Goal: Task Accomplishment & Management: Manage account settings

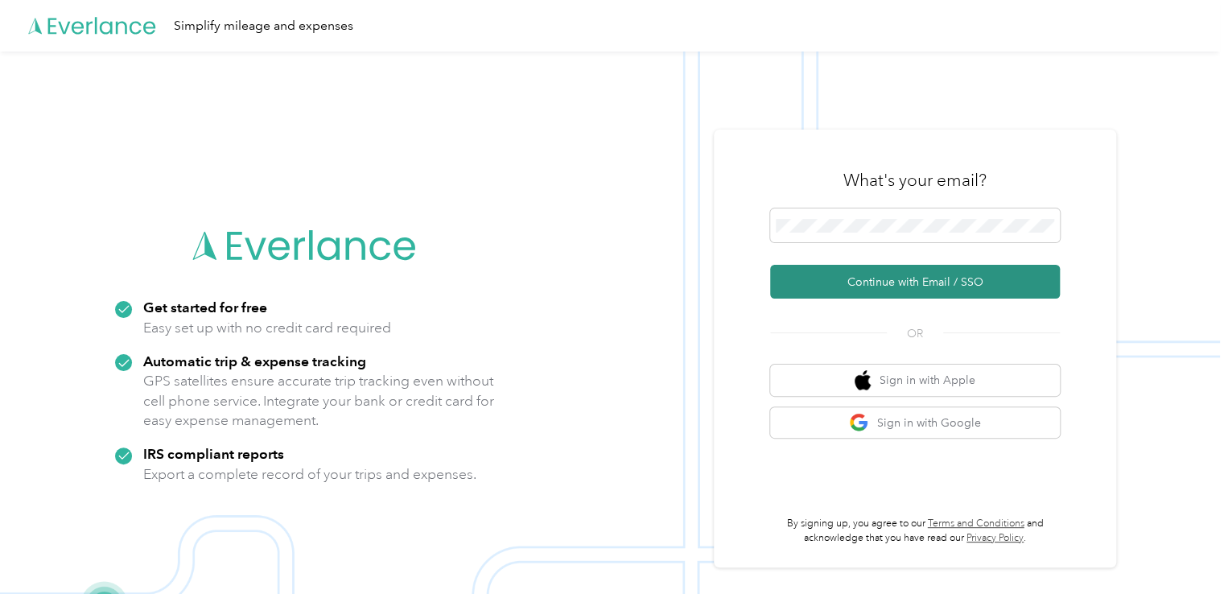
click at [875, 272] on button "Continue with Email / SSO" at bounding box center [915, 282] width 290 height 34
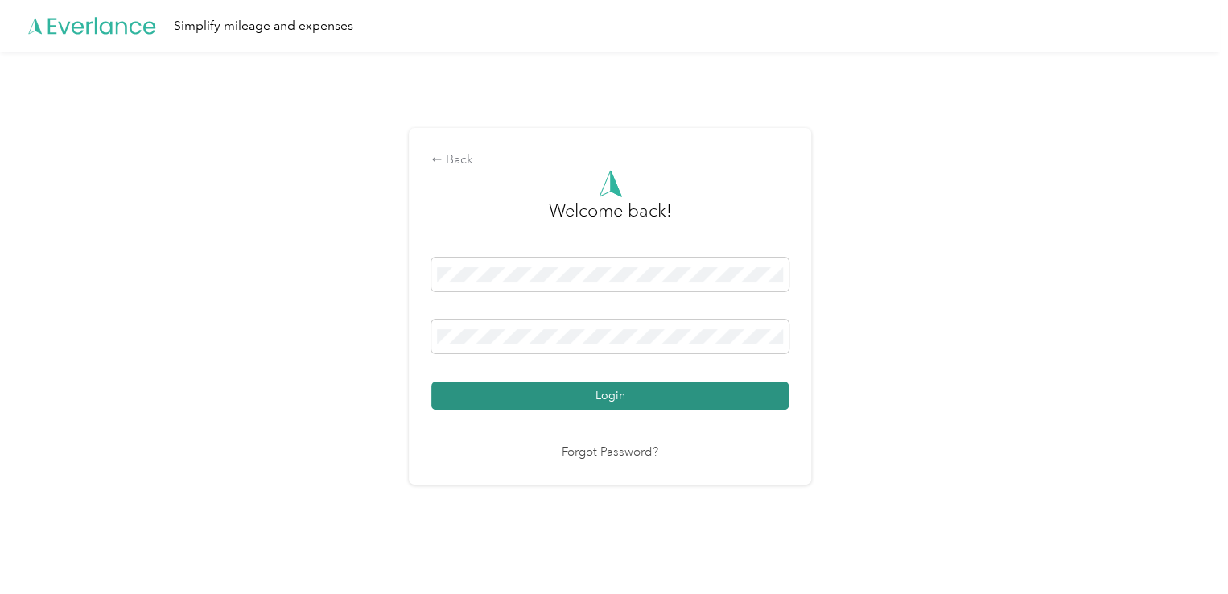
click at [640, 398] on button "Login" at bounding box center [609, 395] width 357 height 28
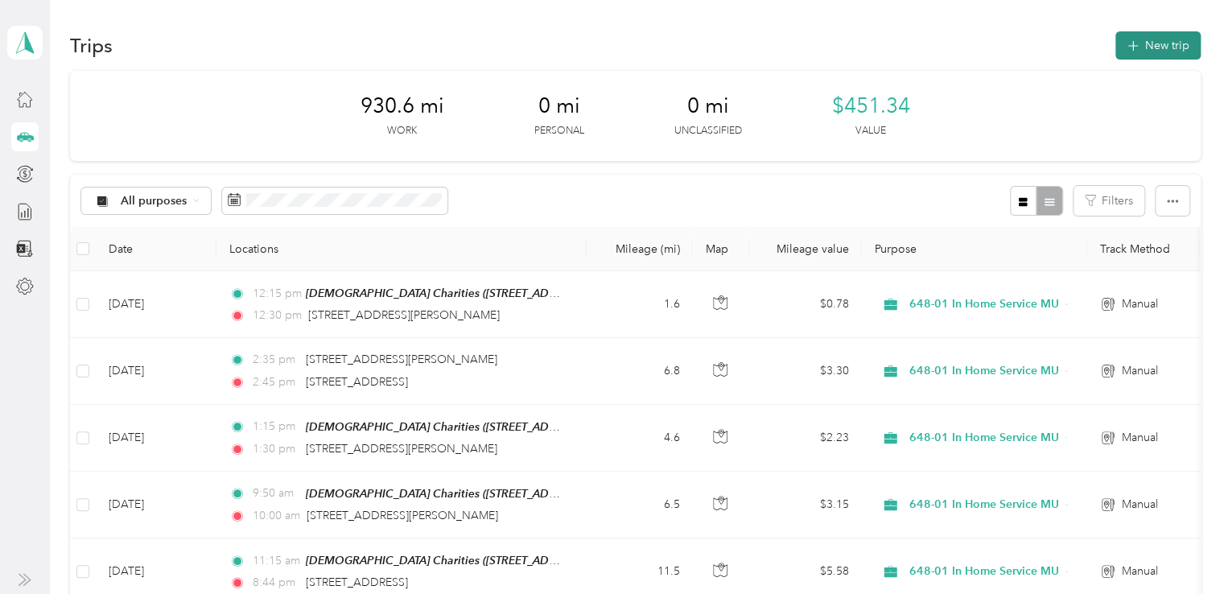
click at [1159, 40] on button "New trip" at bounding box center [1157, 45] width 85 height 28
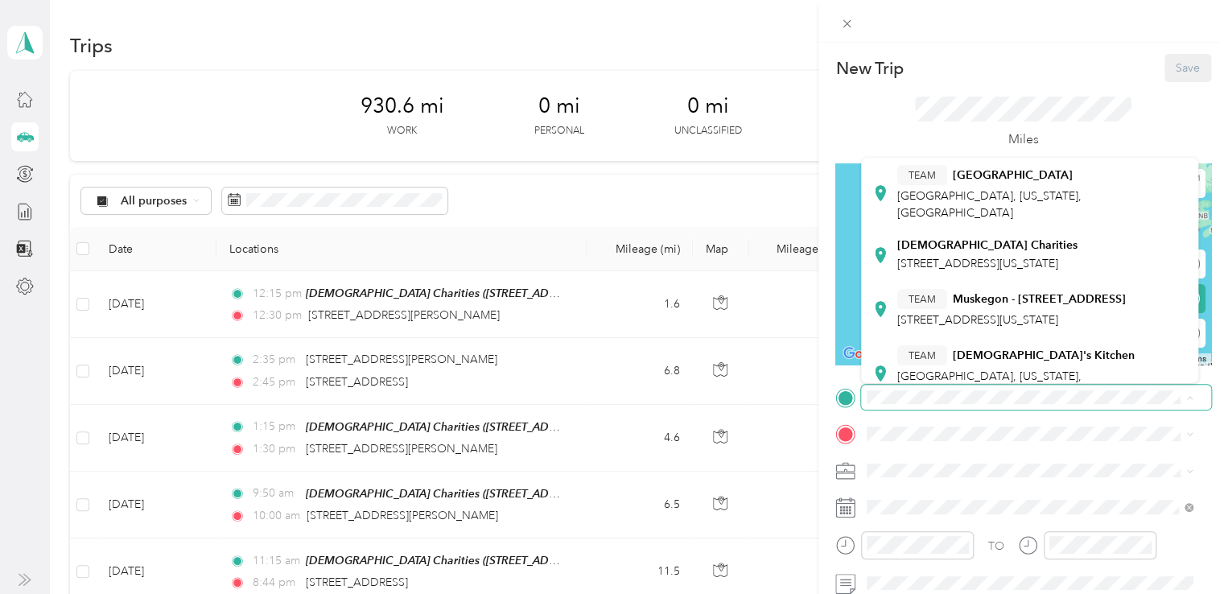
scroll to position [161, 0]
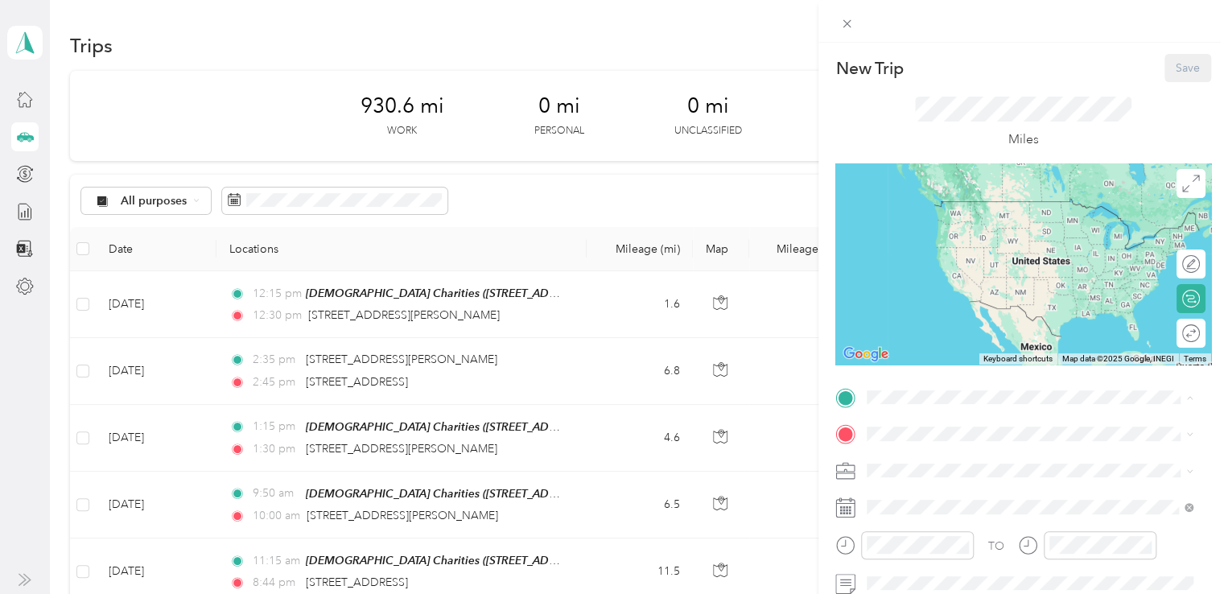
click at [982, 247] on div "[DEMOGRAPHIC_DATA] Charities [STREET_ADDRESS][US_STATE]" at bounding box center [987, 230] width 180 height 34
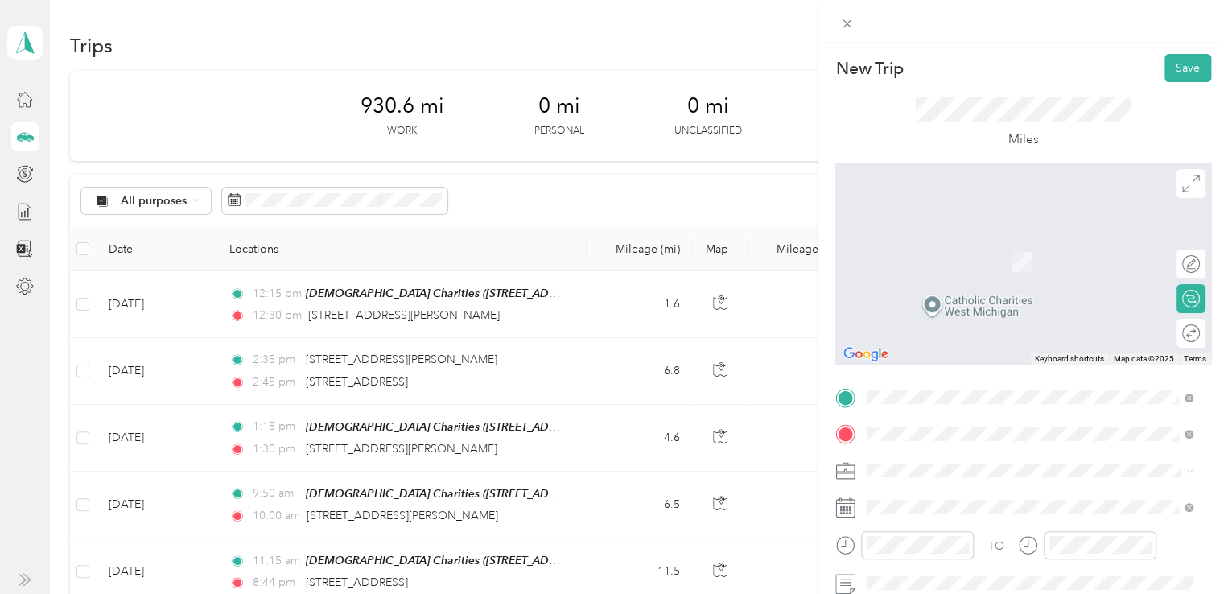
click at [975, 244] on span "[STREET_ADDRESS][US_STATE]" at bounding box center [977, 238] width 161 height 14
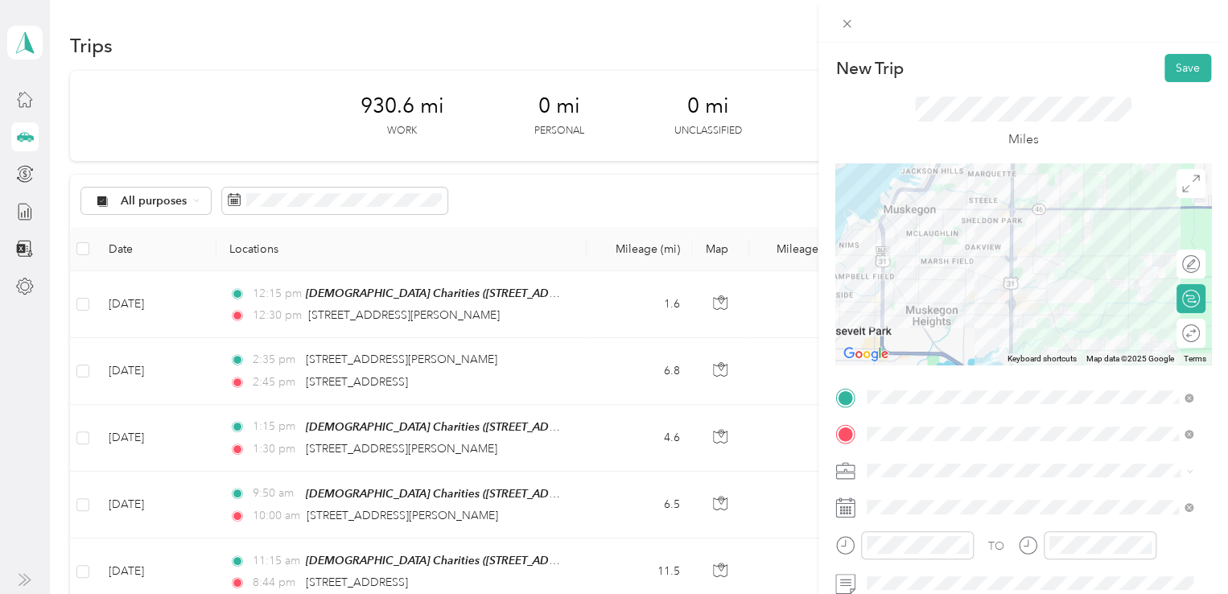
click at [504, 446] on div "New Trip Save This trip cannot be edited because it is either under review, app…" at bounding box center [614, 297] width 1228 height 594
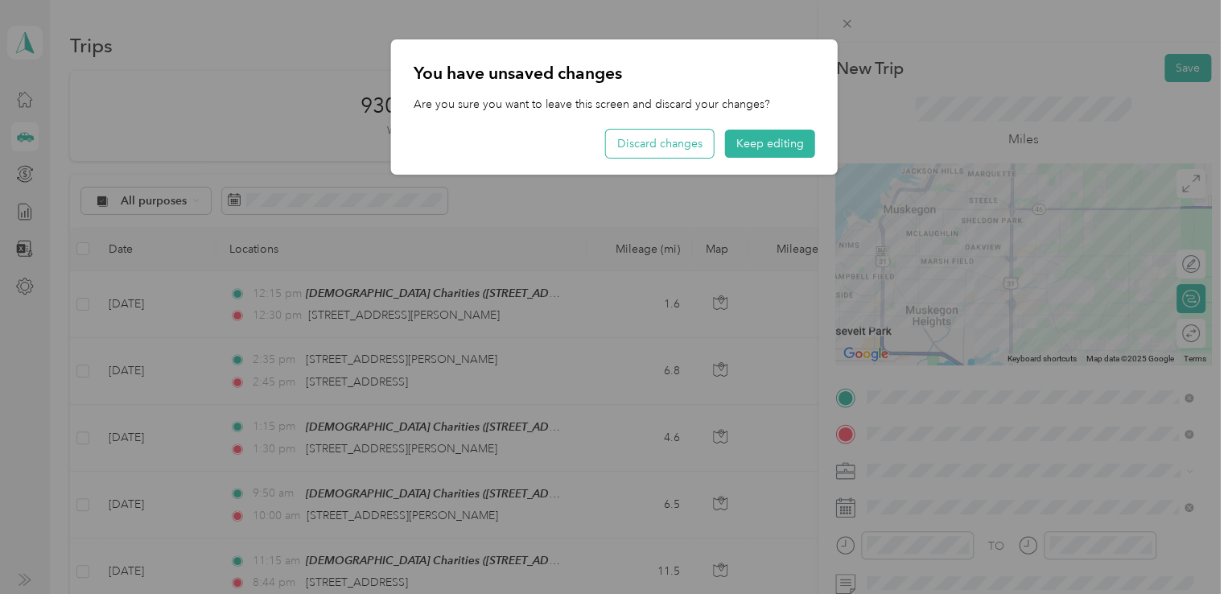
click at [652, 144] on button "Discard changes" at bounding box center [660, 144] width 108 height 28
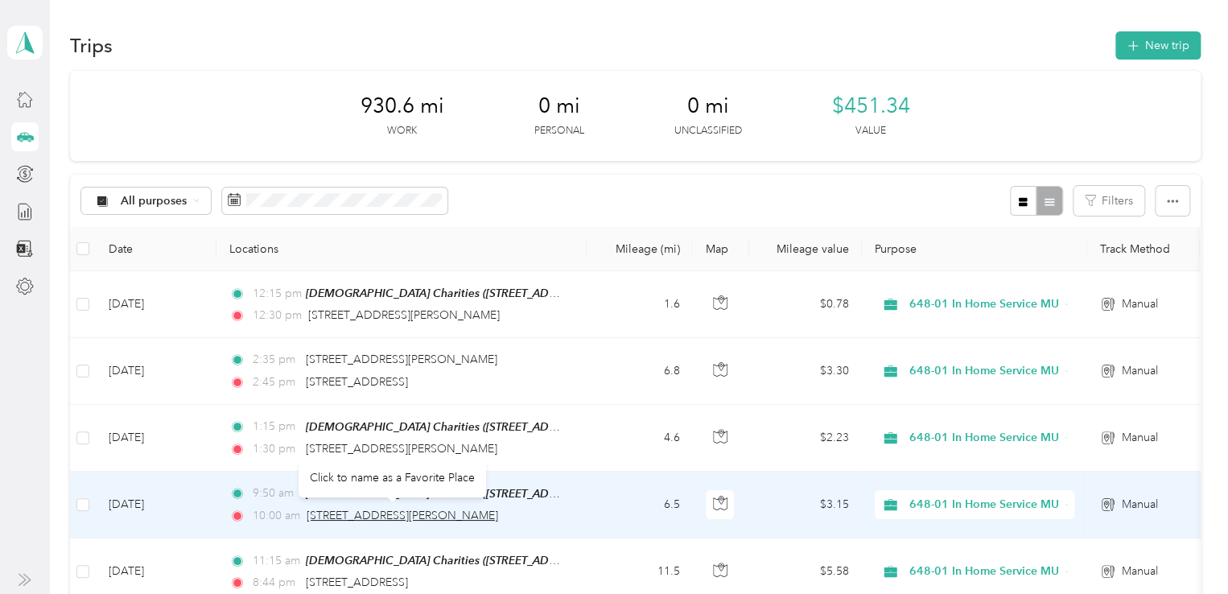
click at [367, 508] on span "[STREET_ADDRESS][PERSON_NAME]" at bounding box center [402, 515] width 191 height 14
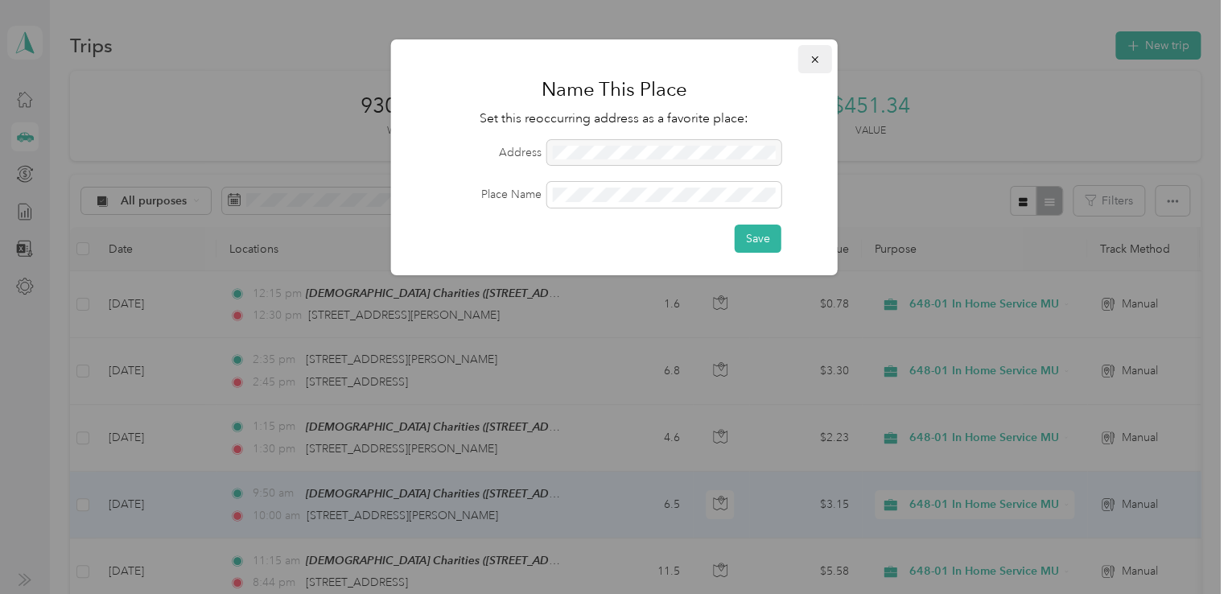
click at [813, 56] on icon "button" at bounding box center [814, 59] width 11 height 11
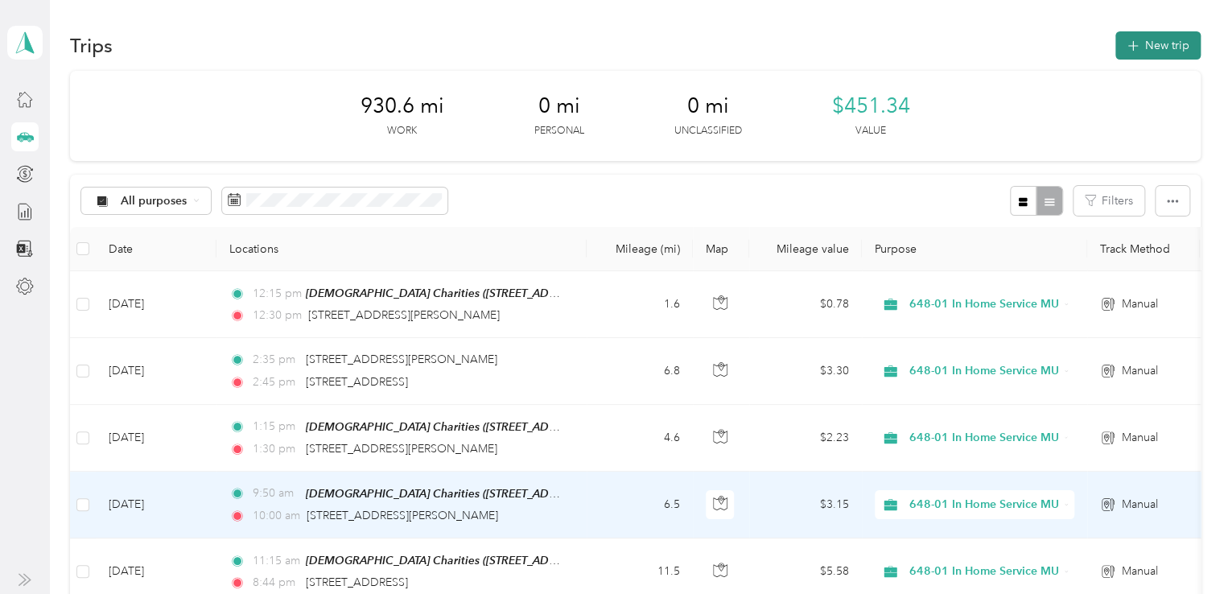
click at [1134, 45] on icon "button" at bounding box center [1132, 46] width 19 height 19
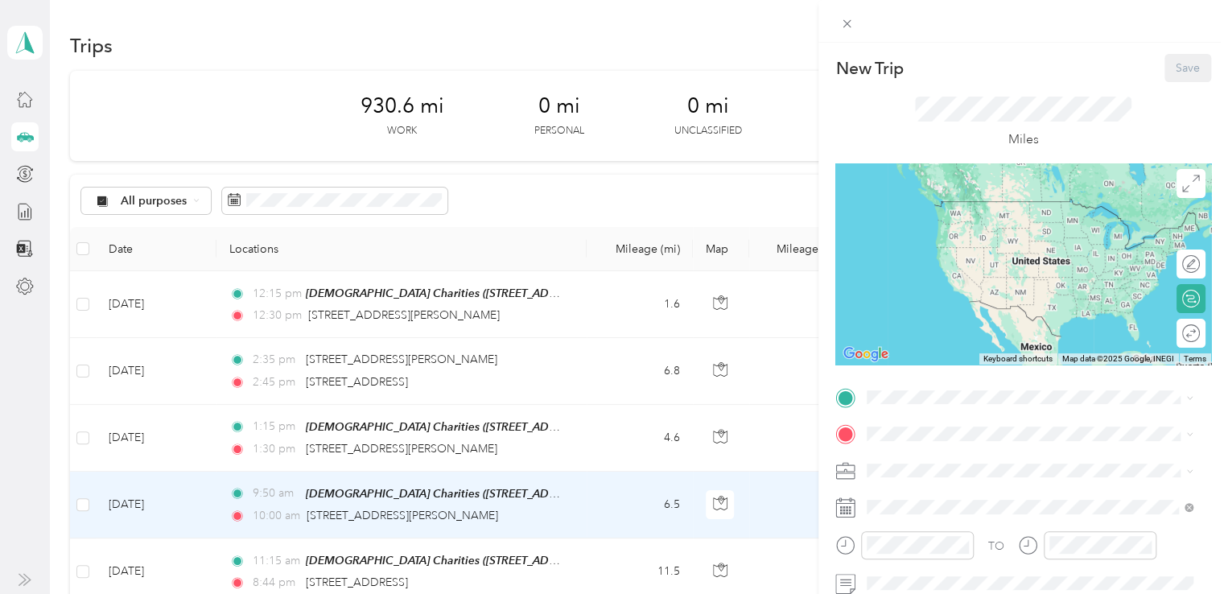
click at [957, 241] on span "[STREET_ADDRESS][US_STATE]" at bounding box center [977, 234] width 161 height 14
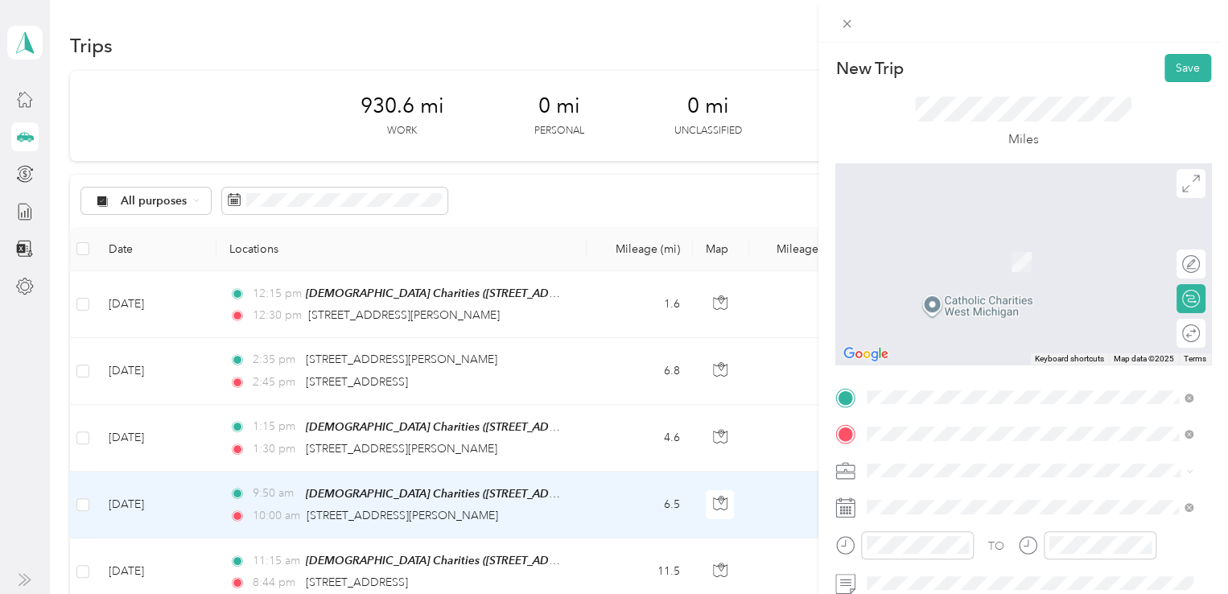
click at [1004, 245] on span "[STREET_ADDRESS][PERSON_NAME][US_STATE]" at bounding box center [1022, 238] width 250 height 14
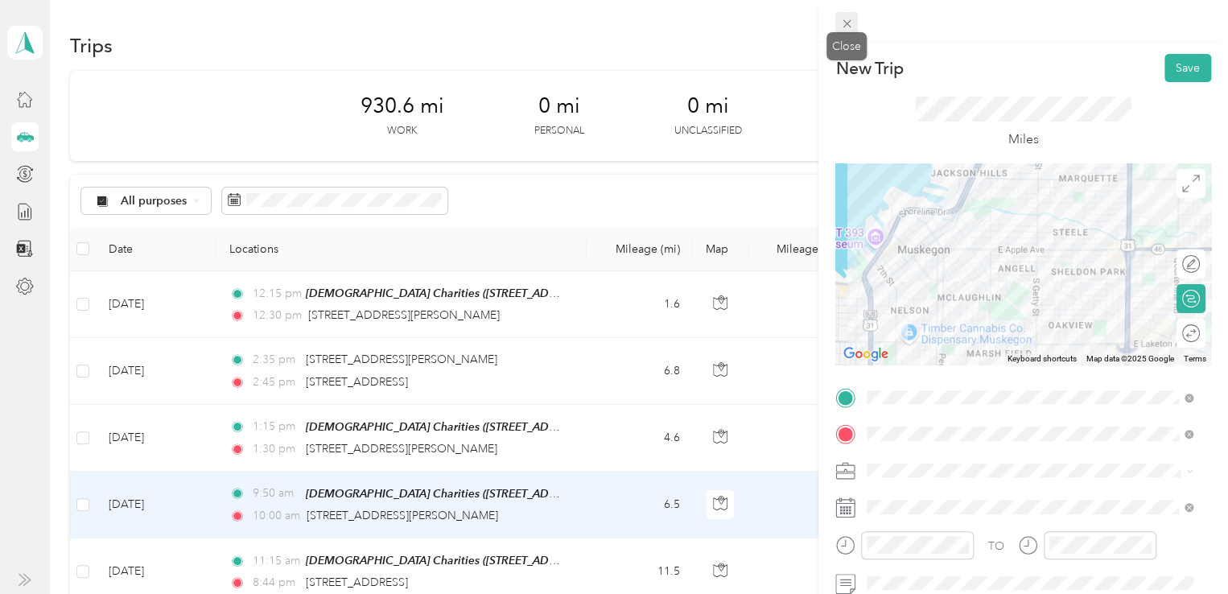
click at [848, 27] on icon at bounding box center [847, 24] width 14 height 14
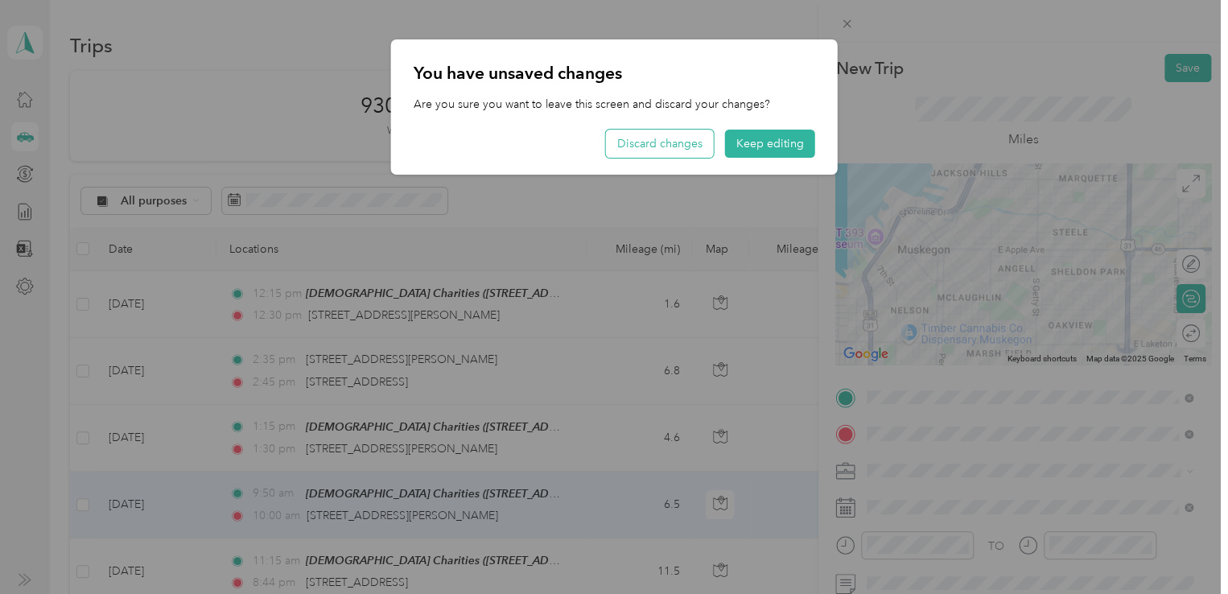
click at [646, 139] on button "Discard changes" at bounding box center [660, 144] width 108 height 28
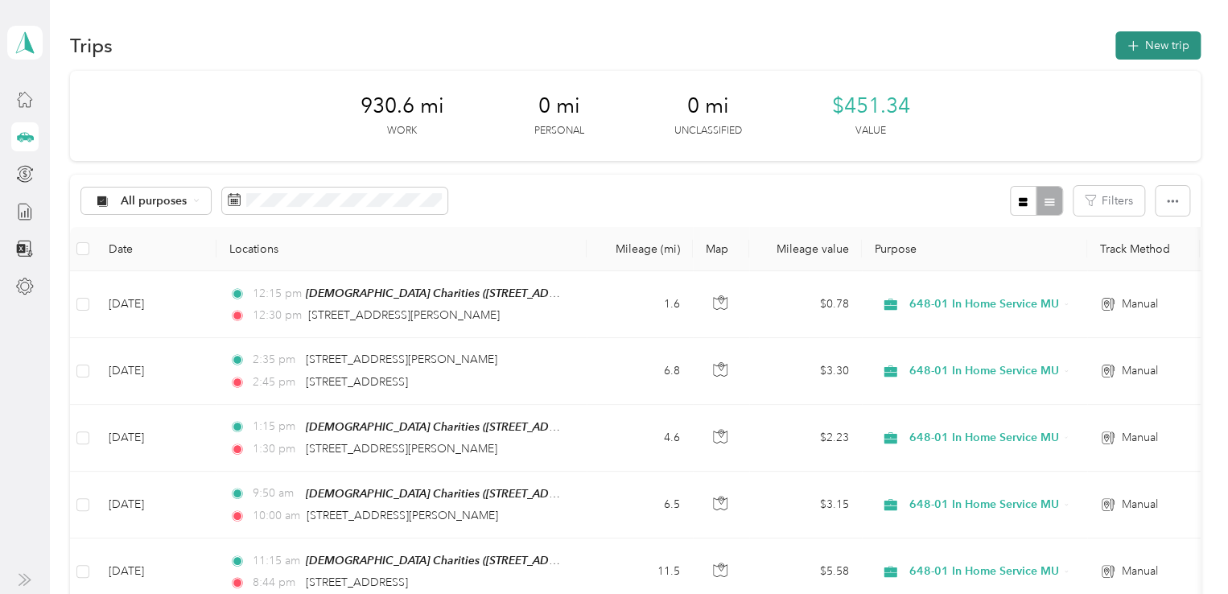
click at [1149, 43] on button "New trip" at bounding box center [1157, 45] width 85 height 28
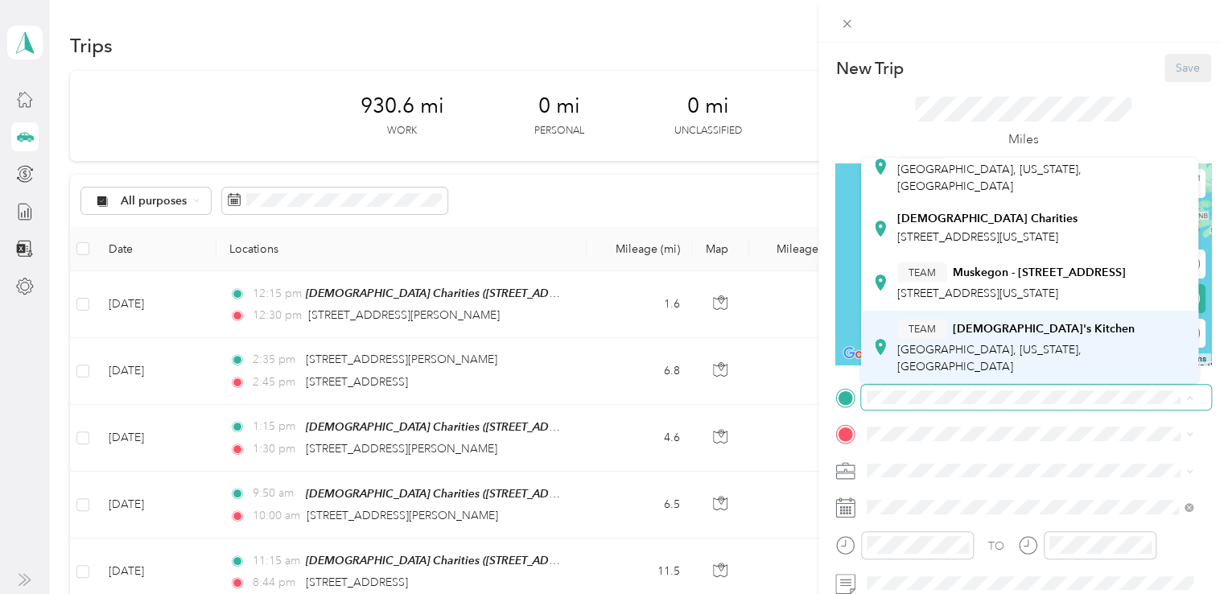
scroll to position [80, 0]
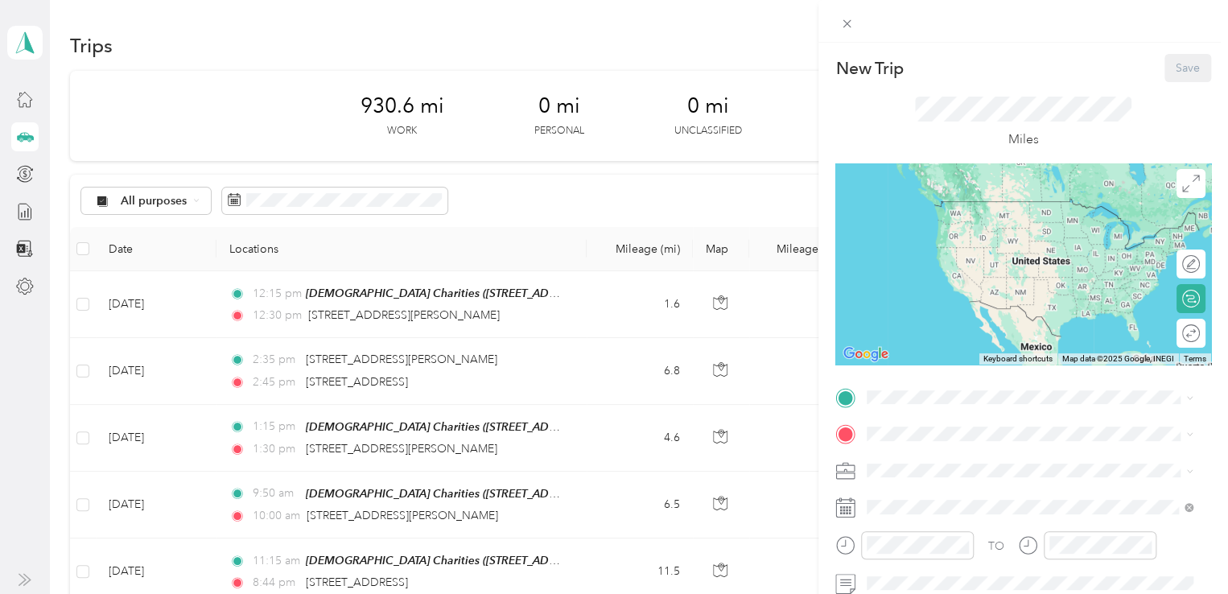
click at [976, 326] on span "[STREET_ADDRESS][US_STATE]" at bounding box center [977, 319] width 161 height 14
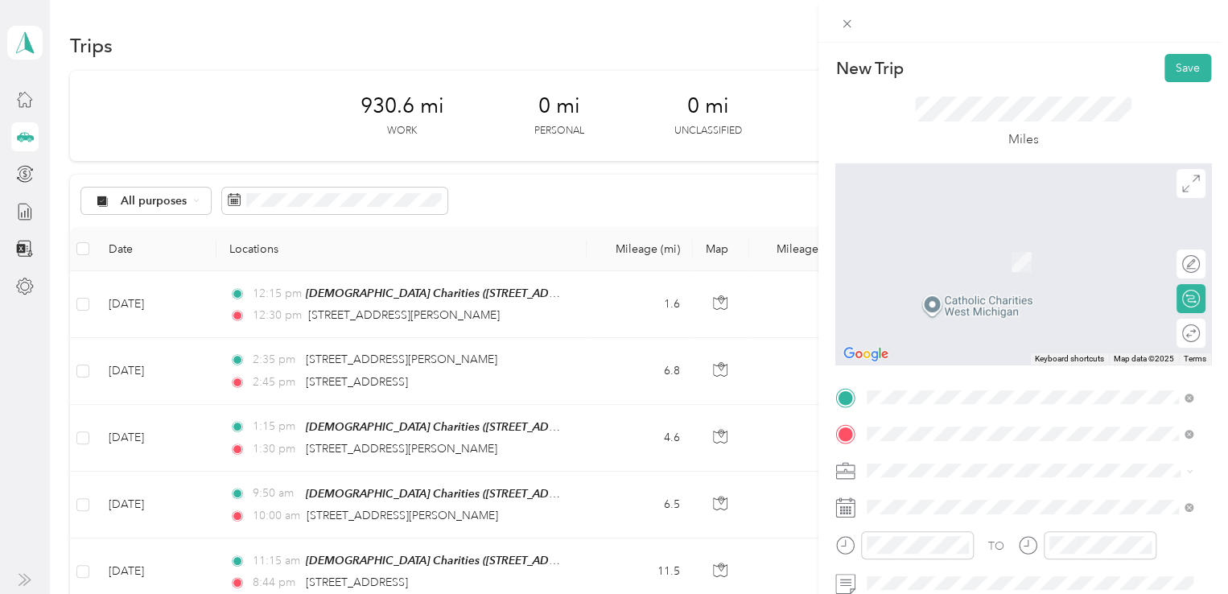
click at [944, 231] on span "[STREET_ADDRESS][PERSON_NAME][US_STATE]" at bounding box center [1022, 238] width 250 height 14
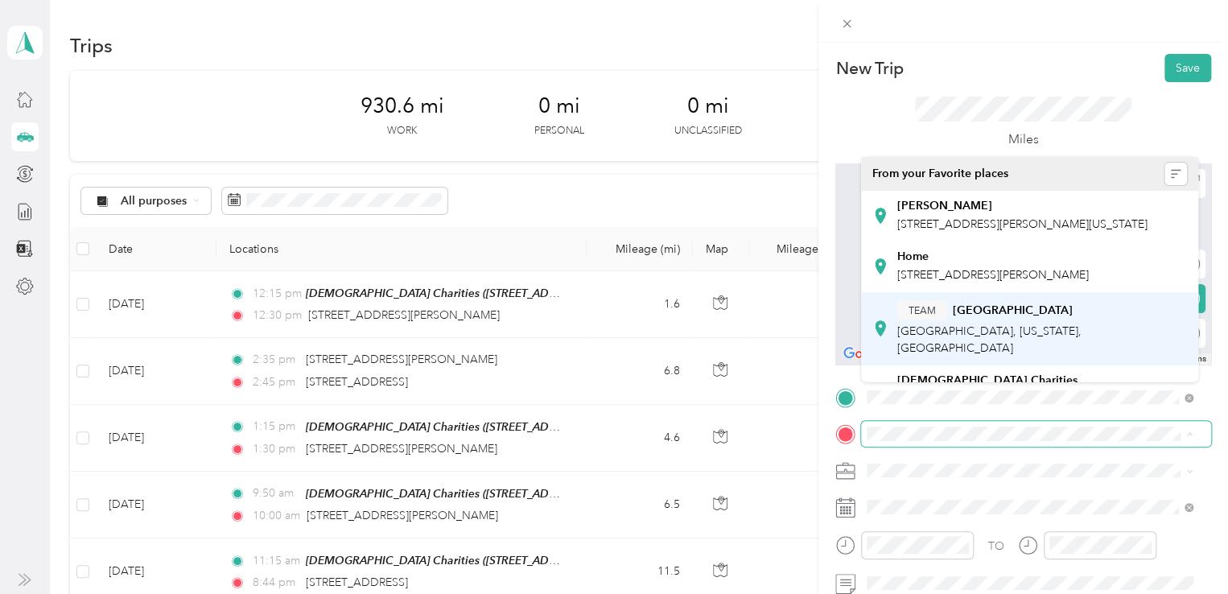
scroll to position [250, 0]
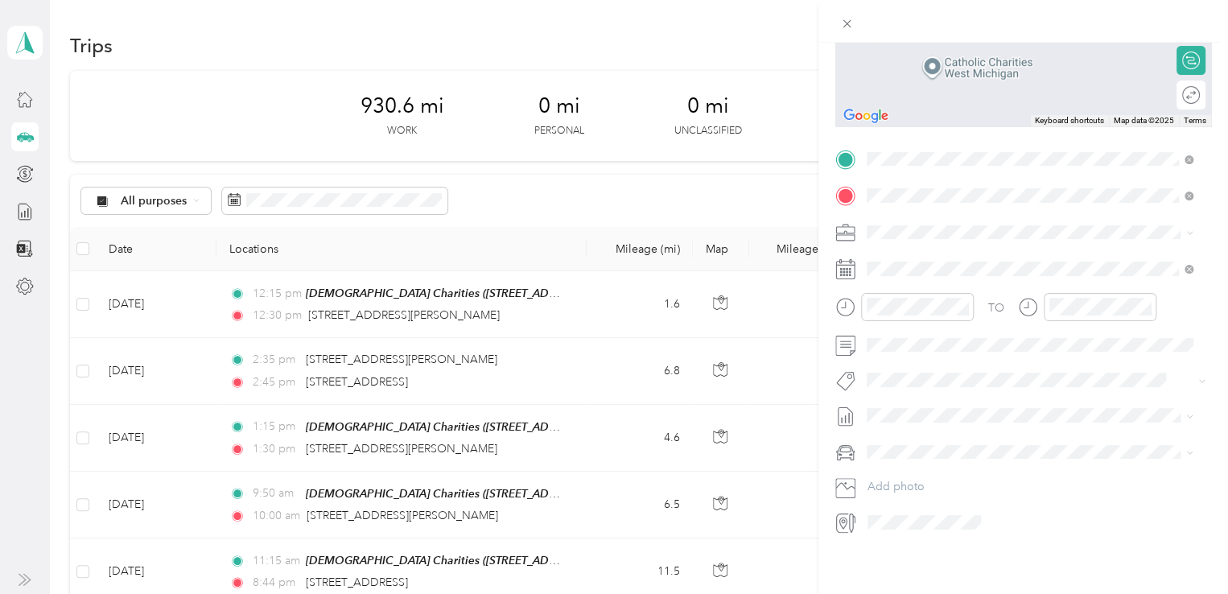
click at [953, 282] on span "[STREET_ADDRESS][PERSON_NAME][US_STATE]" at bounding box center [1022, 274] width 250 height 14
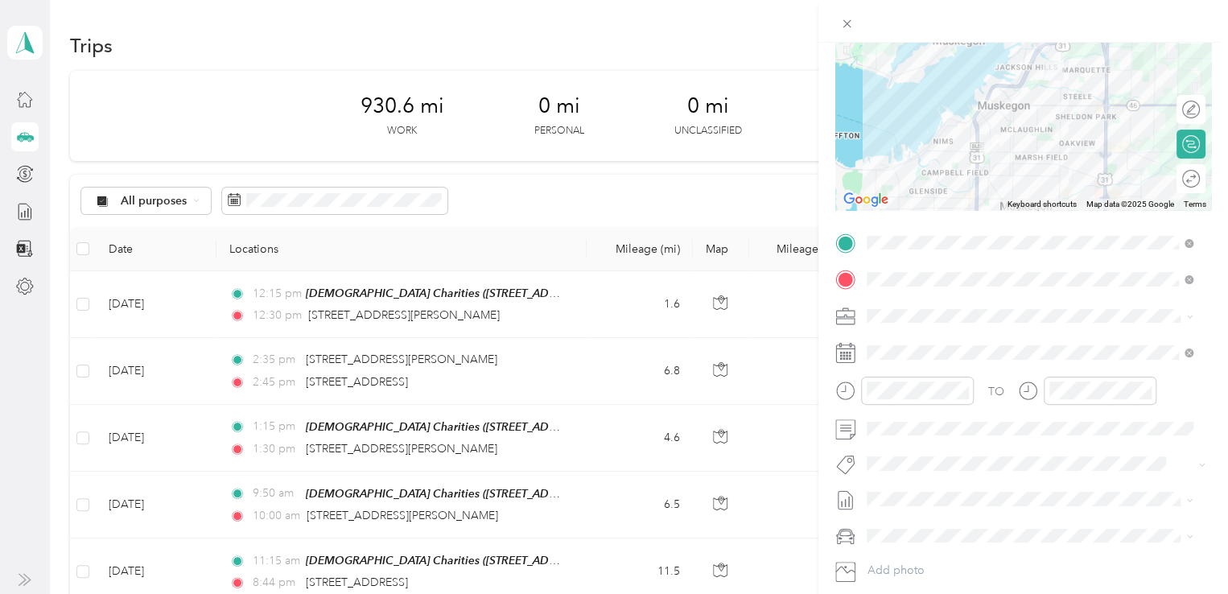
scroll to position [9, 0]
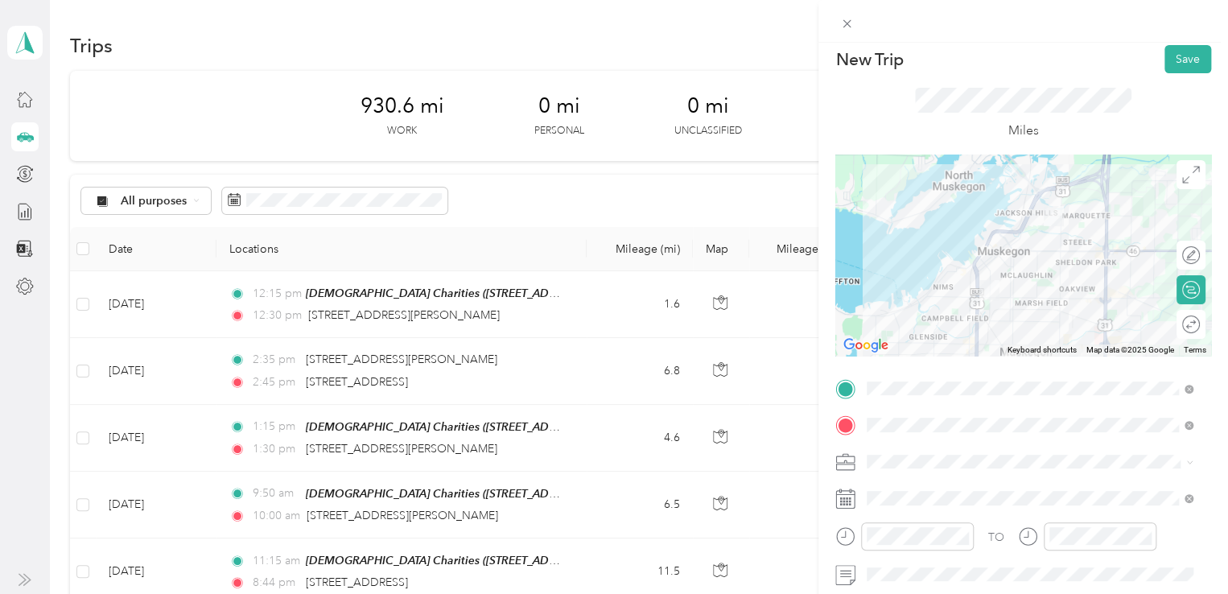
click at [504, 310] on div "New Trip Save This trip cannot be edited because it is either under review, app…" at bounding box center [614, 297] width 1228 height 594
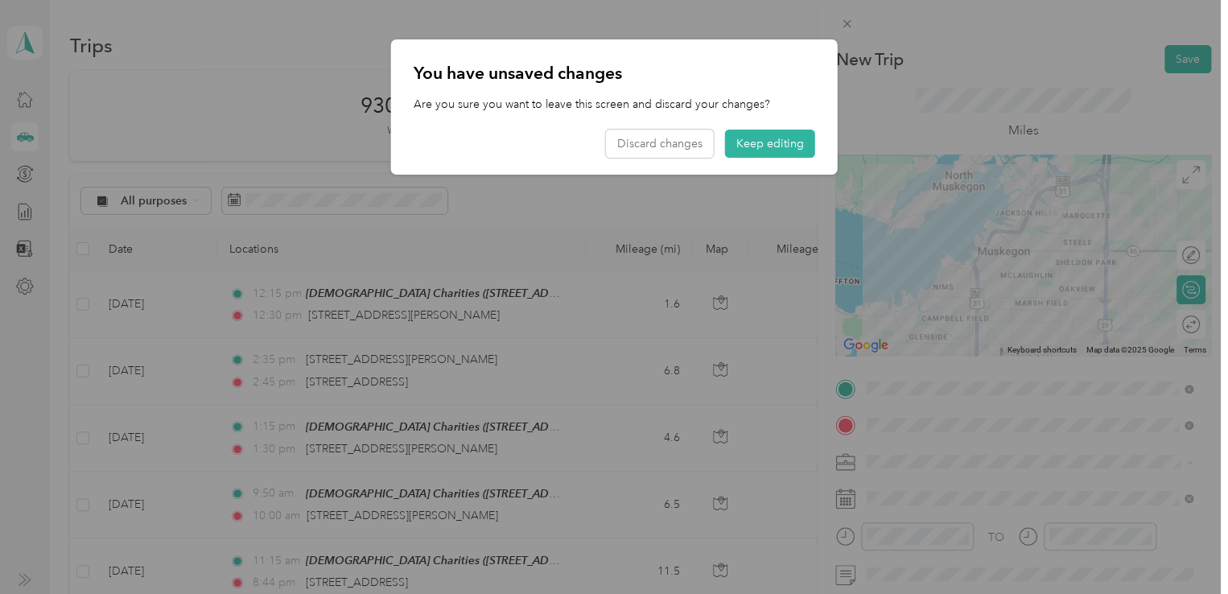
click at [901, 34] on div at bounding box center [614, 297] width 1228 height 594
click at [677, 138] on button "Discard changes" at bounding box center [660, 144] width 108 height 28
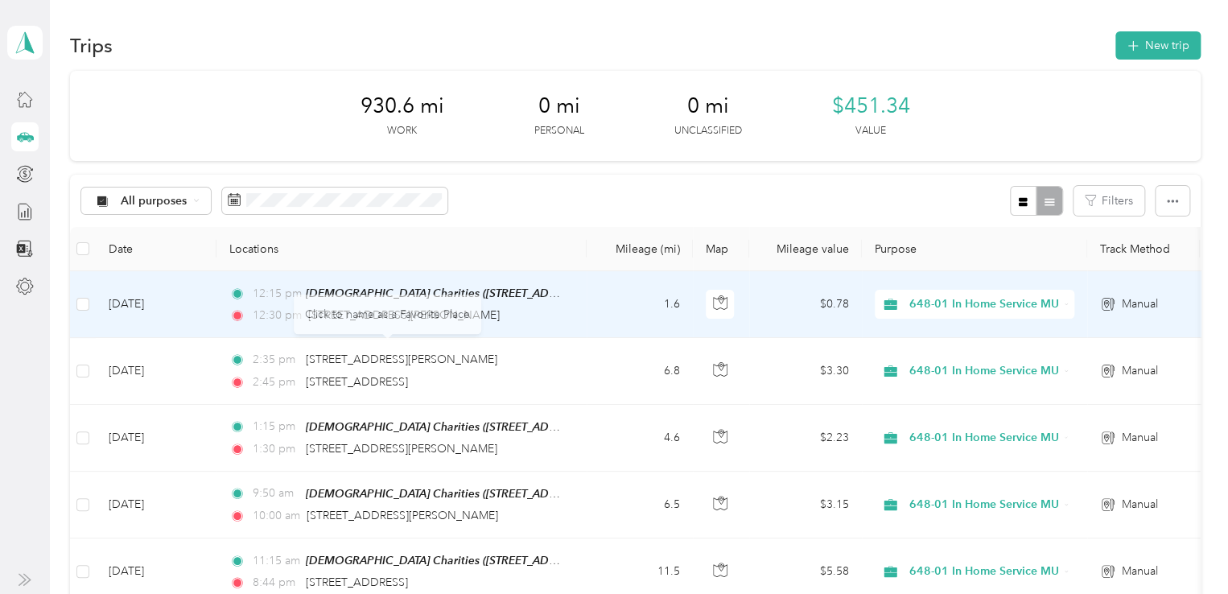
click at [511, 314] on div "12:30 pm [STREET_ADDRESS][PERSON_NAME]" at bounding box center [398, 316] width 338 height 18
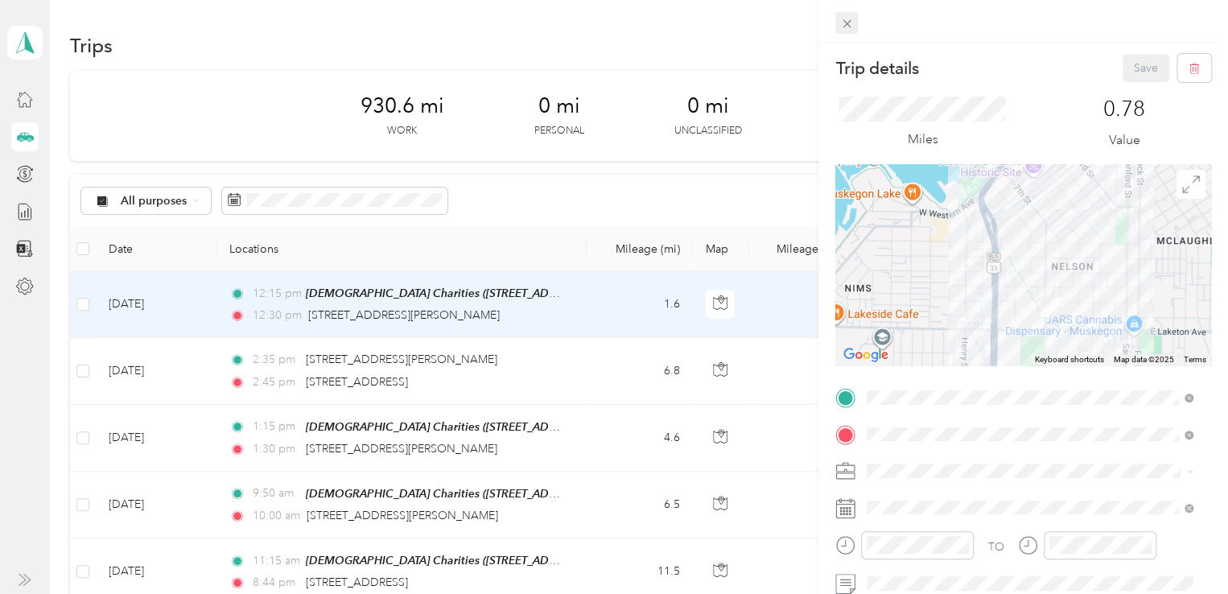
click at [846, 23] on icon at bounding box center [847, 24] width 14 height 14
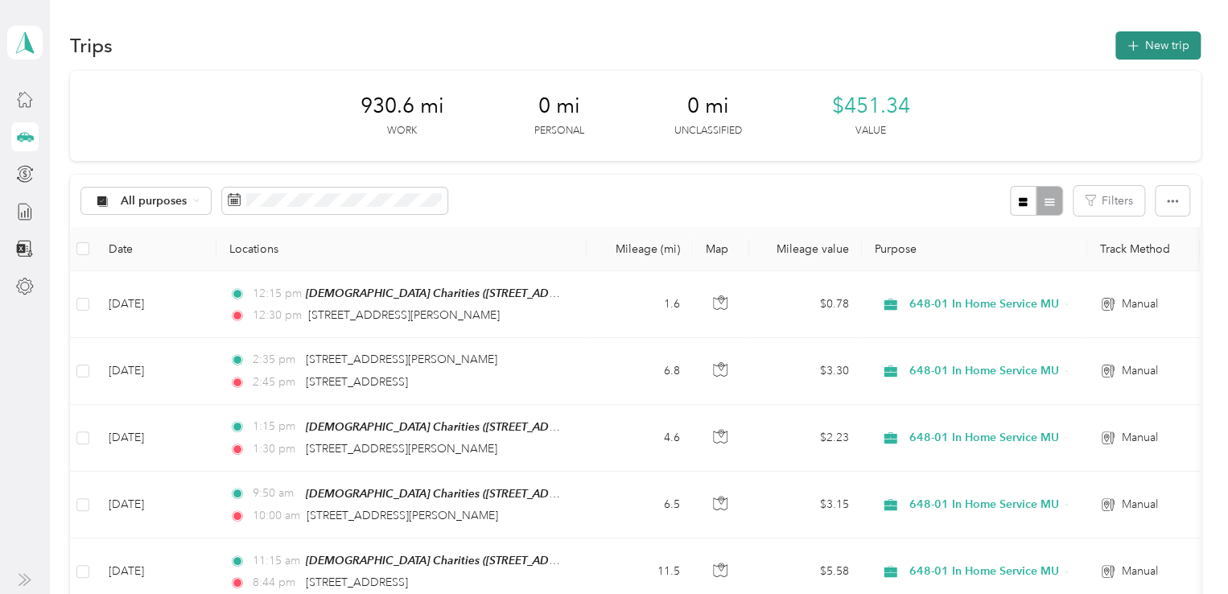
click at [1126, 39] on span "button" at bounding box center [1132, 46] width 13 height 14
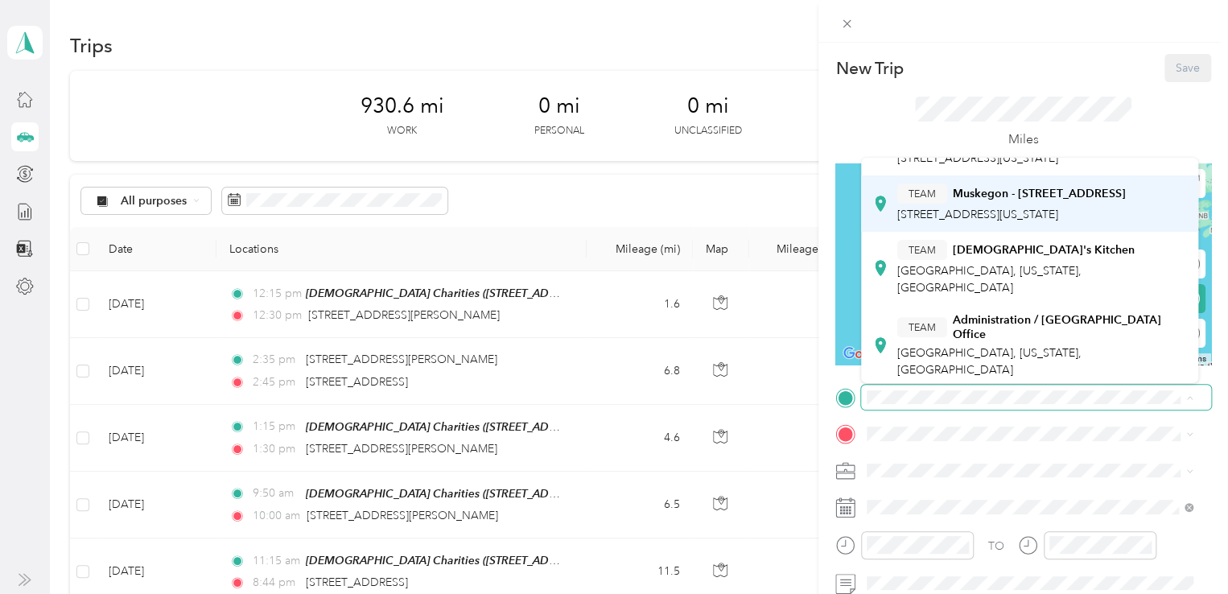
scroll to position [161, 0]
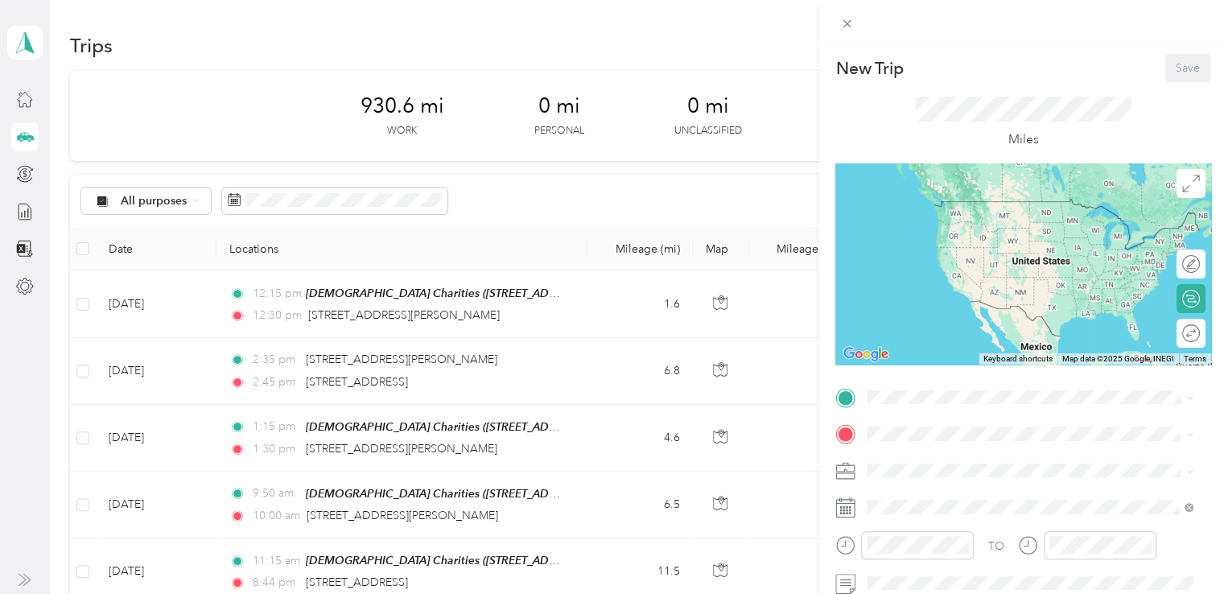
click at [971, 228] on strong "[DEMOGRAPHIC_DATA] Charities" at bounding box center [987, 220] width 180 height 14
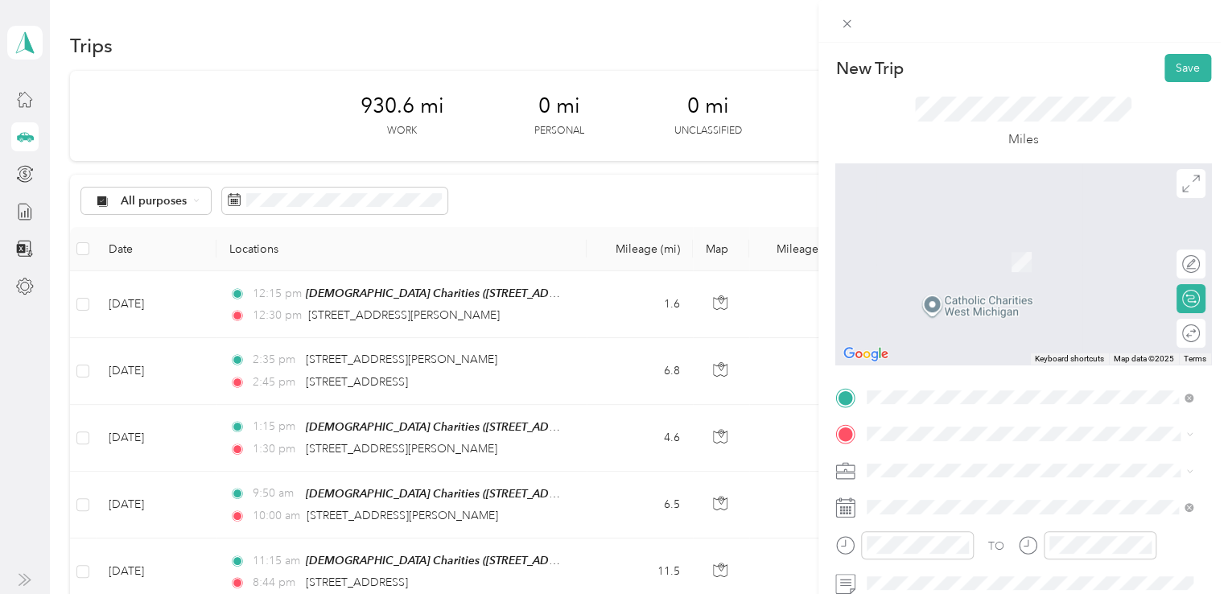
click at [1010, 242] on span "[STREET_ADDRESS][PERSON_NAME][US_STATE]" at bounding box center [1022, 235] width 250 height 14
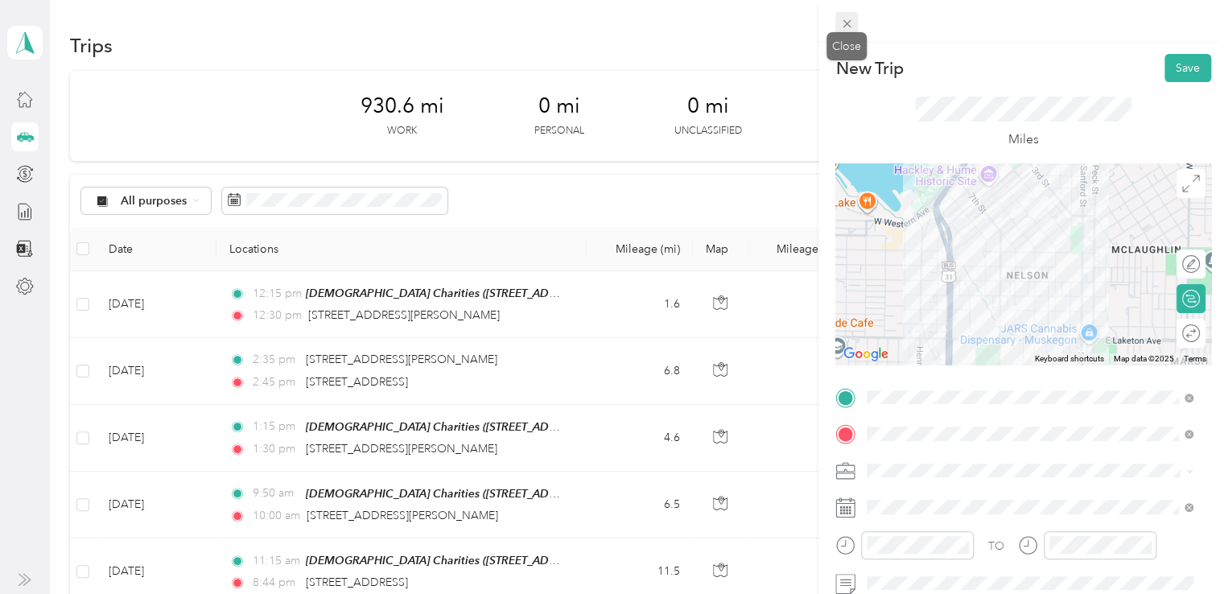
click at [850, 25] on icon at bounding box center [847, 24] width 14 height 14
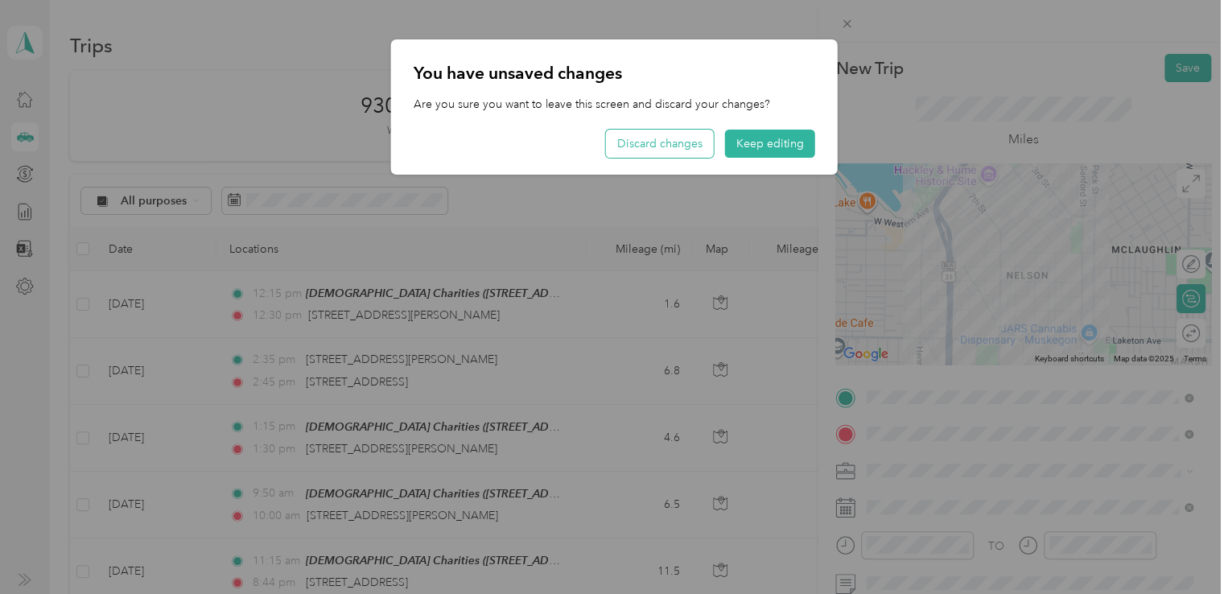
click at [655, 142] on button "Discard changes" at bounding box center [660, 144] width 108 height 28
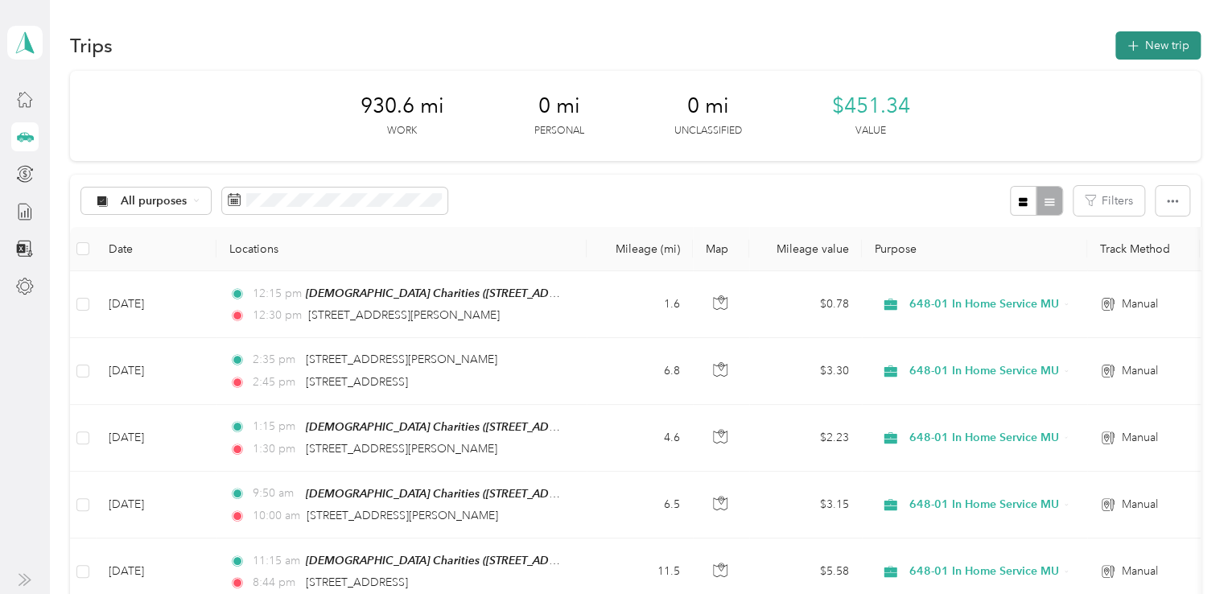
click at [1130, 43] on icon "button" at bounding box center [1132, 46] width 19 height 19
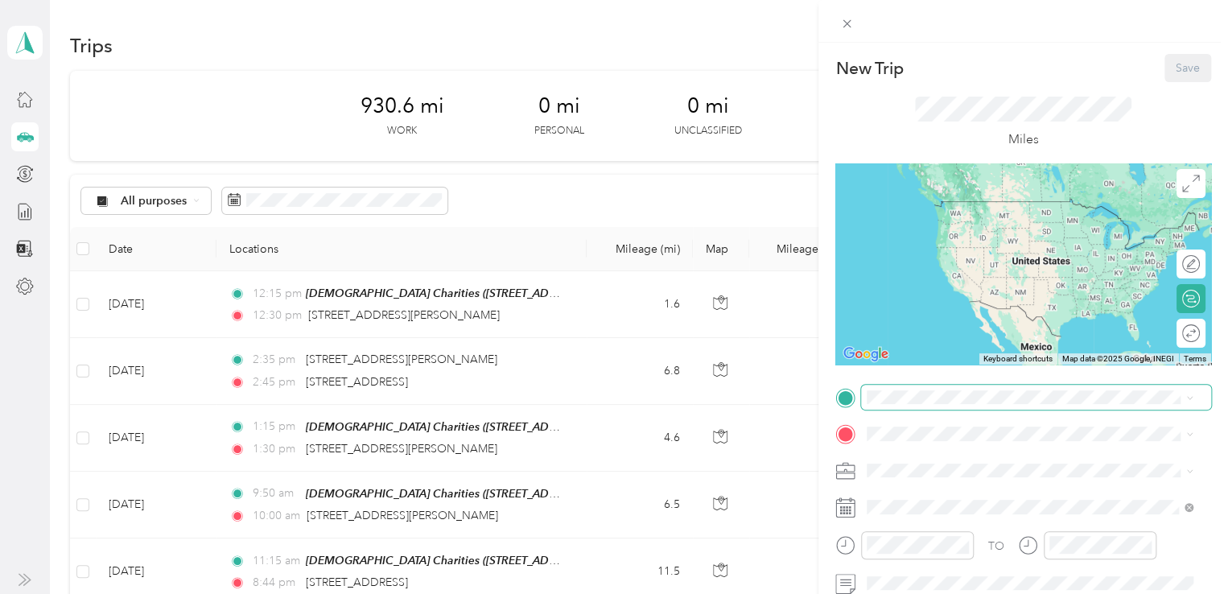
click at [904, 404] on span at bounding box center [1036, 398] width 350 height 26
click at [957, 300] on span "[STREET_ADDRESS][US_STATE]" at bounding box center [977, 293] width 161 height 14
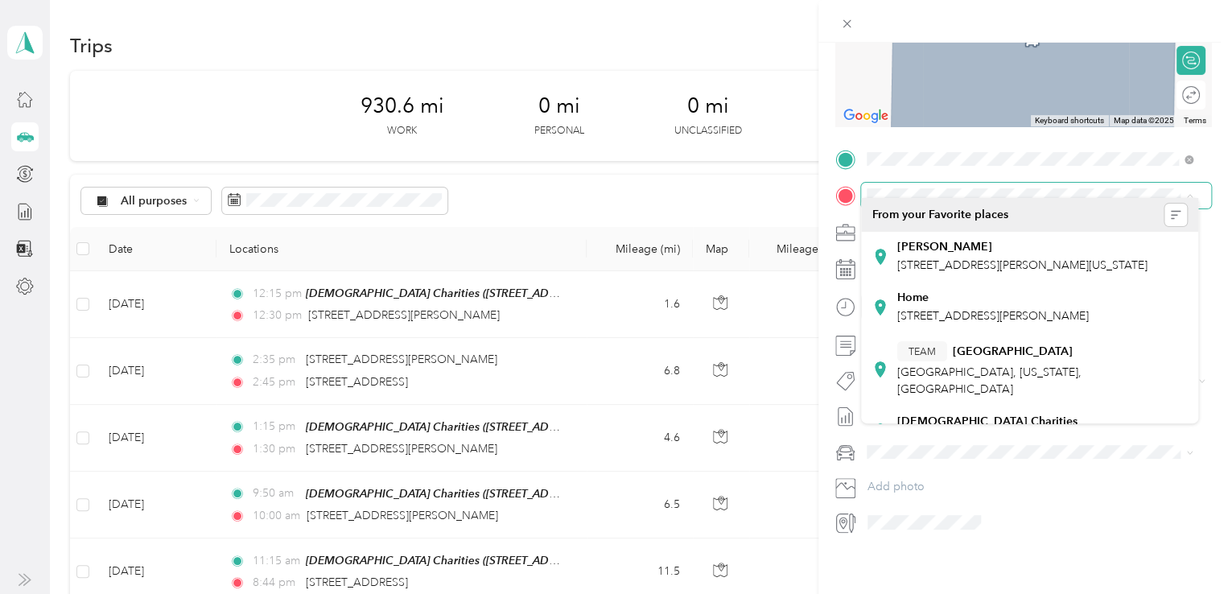
scroll to position [250, 0]
click at [932, 192] on span at bounding box center [1036, 196] width 350 height 26
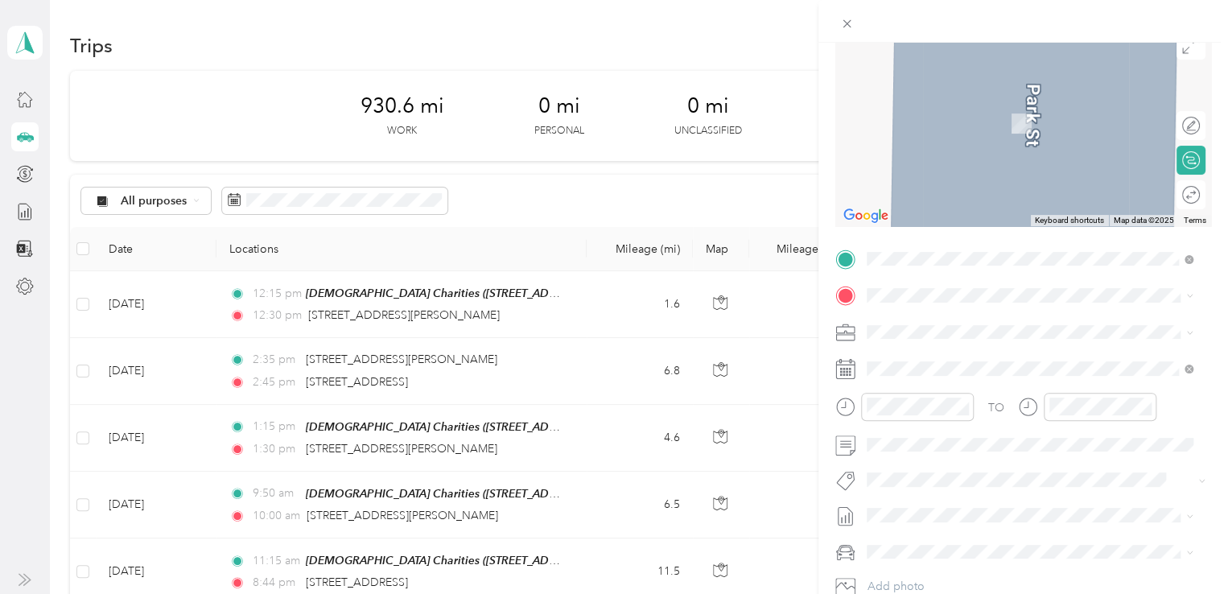
scroll to position [0, 0]
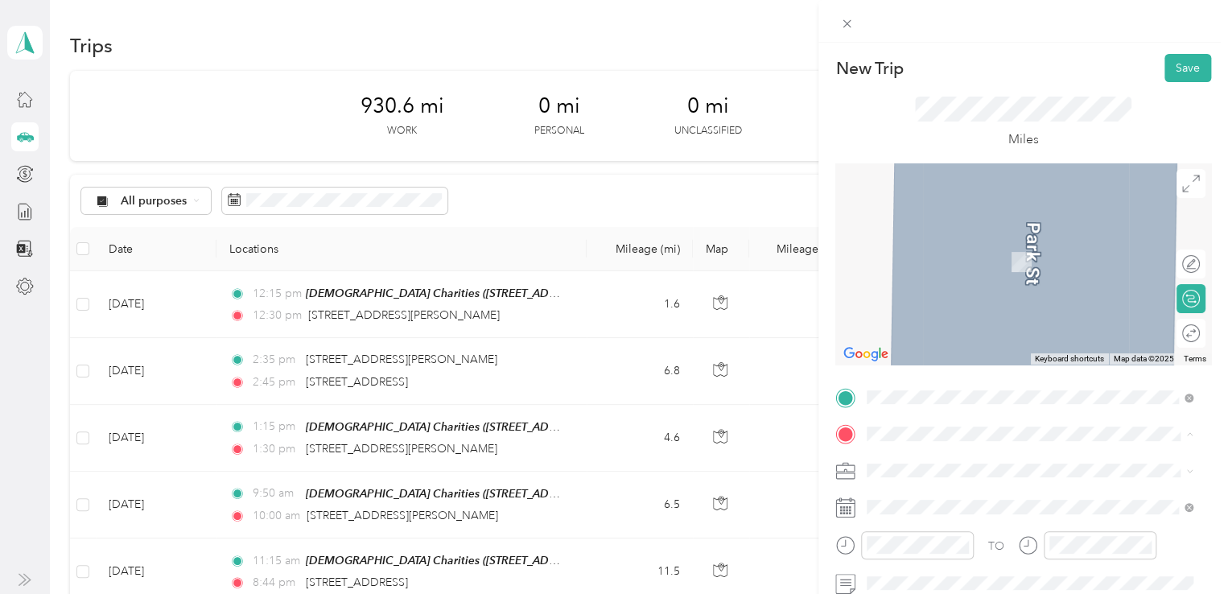
click at [945, 245] on span "[STREET_ADDRESS][PERSON_NAME][US_STATE]" at bounding box center [1022, 238] width 250 height 14
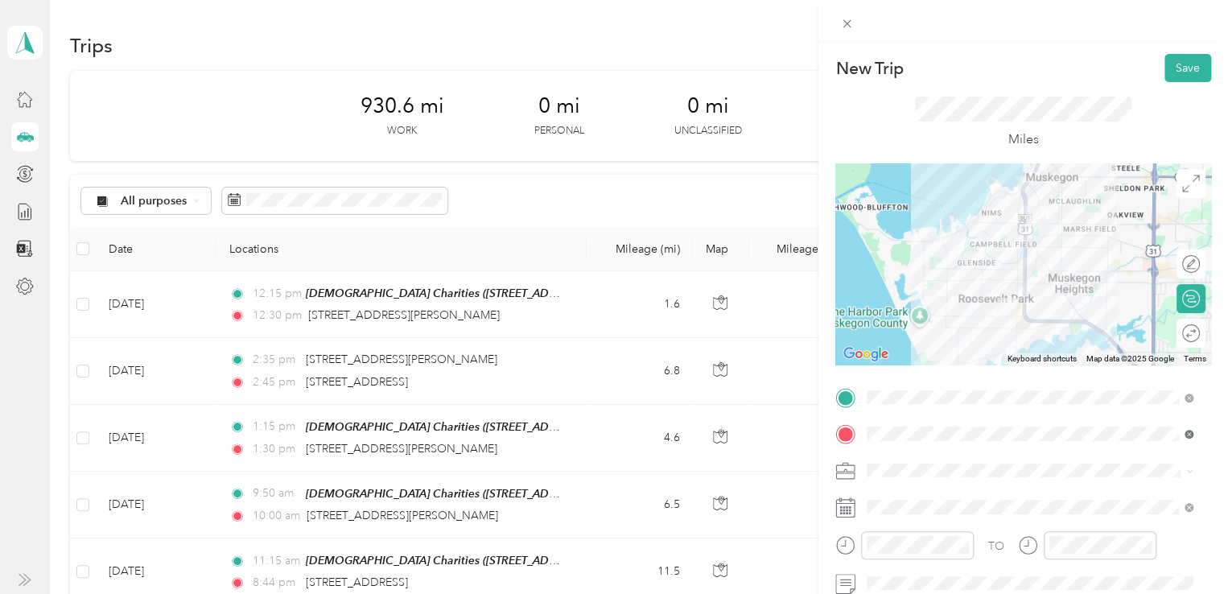
click at [1189, 436] on icon at bounding box center [1188, 434] width 9 height 9
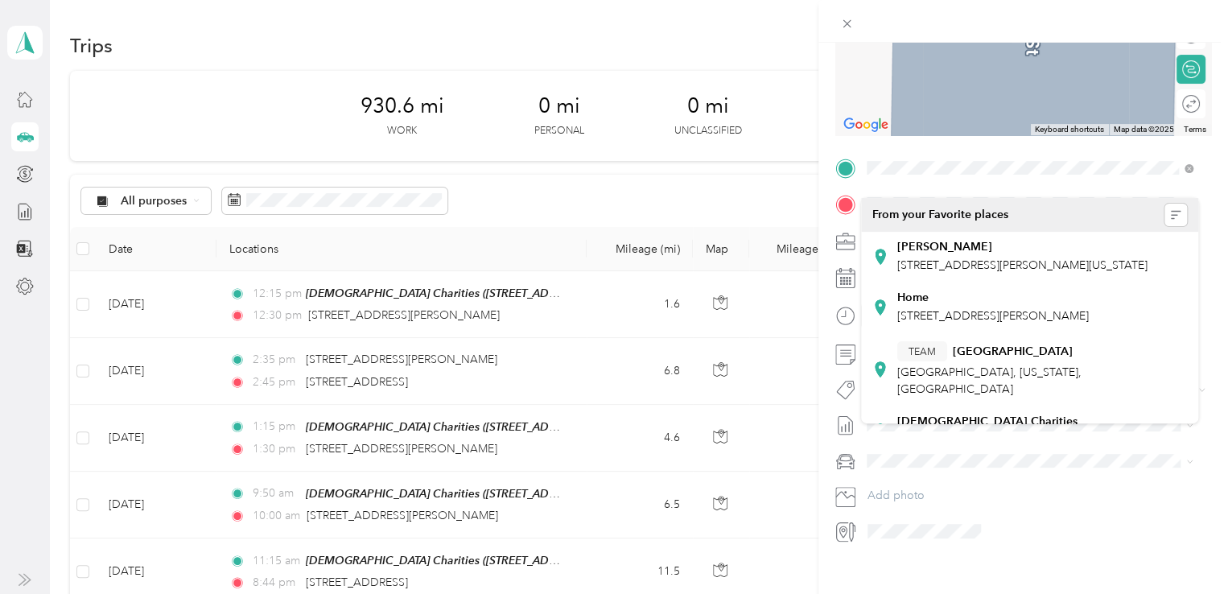
scroll to position [250, 0]
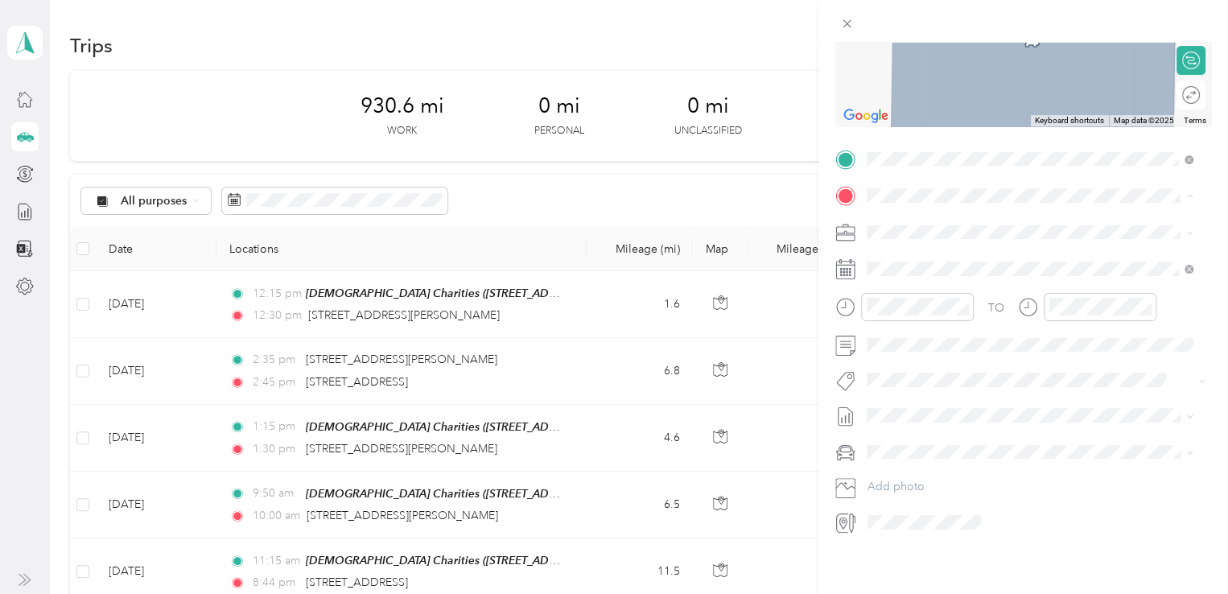
click at [985, 249] on span "[STREET_ADDRESS][US_STATE]" at bounding box center [977, 241] width 161 height 14
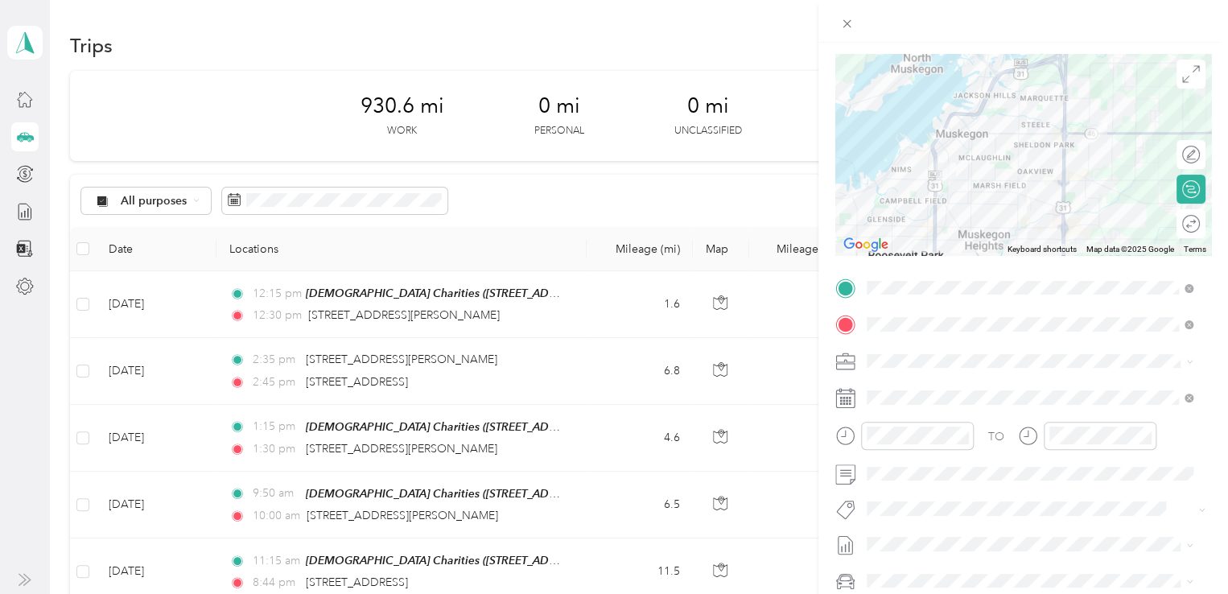
scroll to position [0, 0]
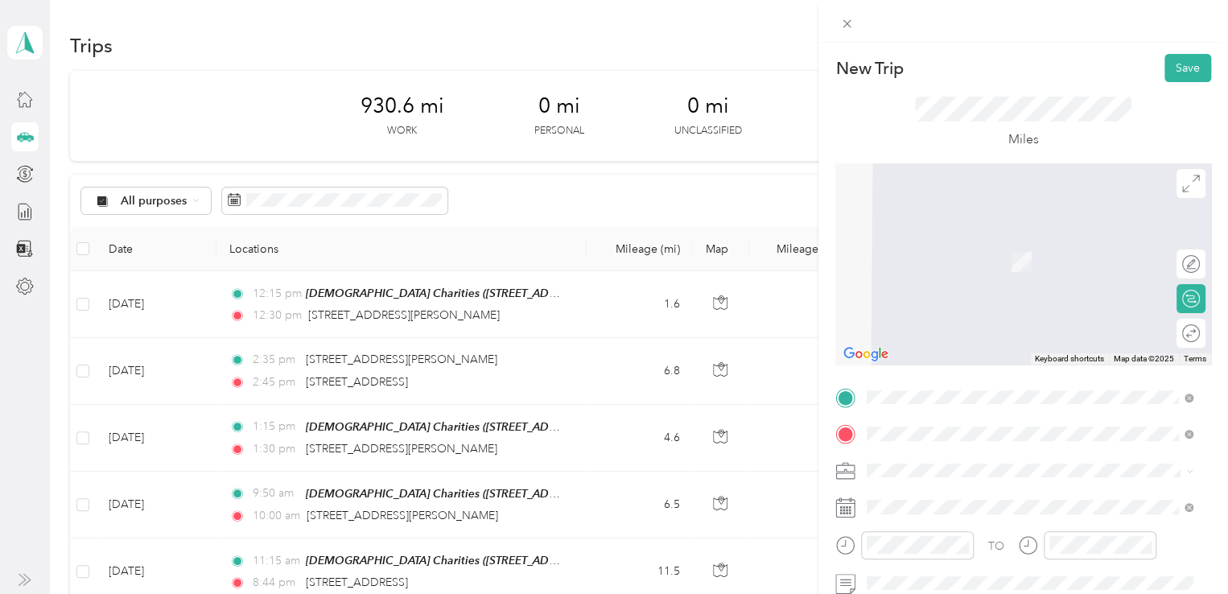
click at [991, 208] on span "[STREET_ADDRESS][PERSON_NAME][US_STATE]" at bounding box center [1022, 201] width 250 height 14
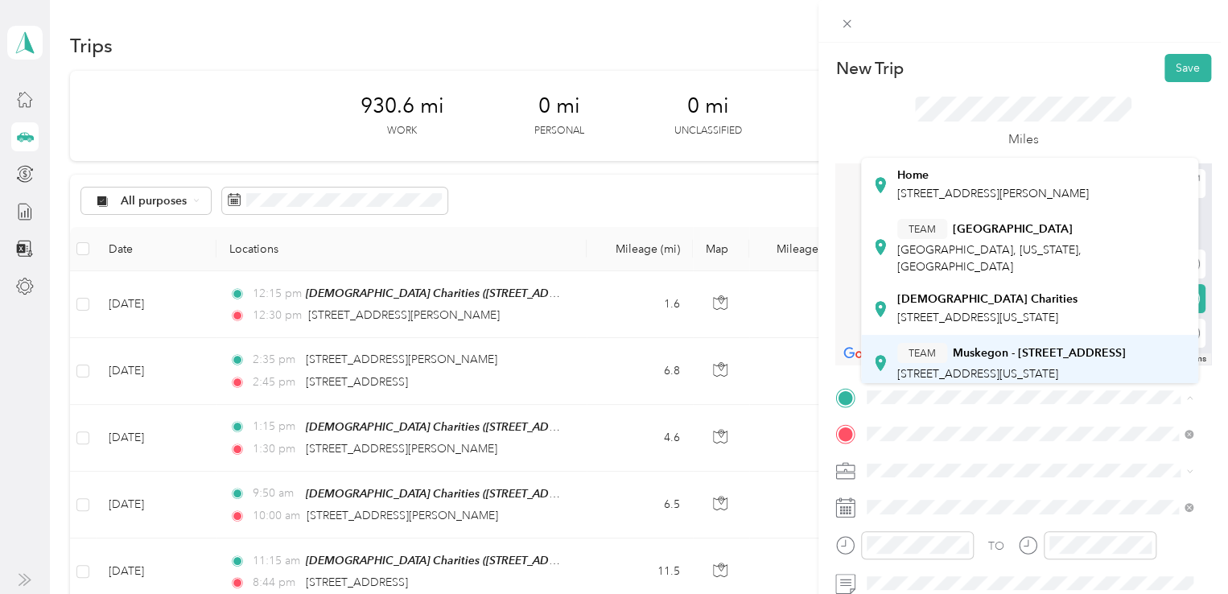
scroll to position [161, 0]
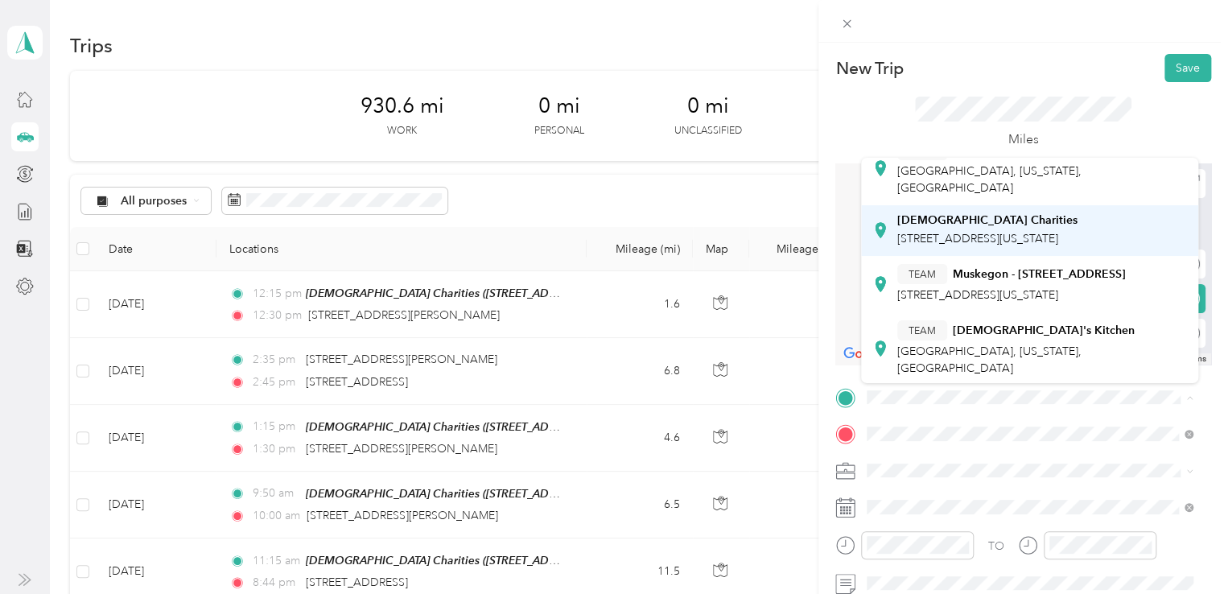
click at [941, 245] on span "[STREET_ADDRESS][US_STATE]" at bounding box center [977, 239] width 161 height 14
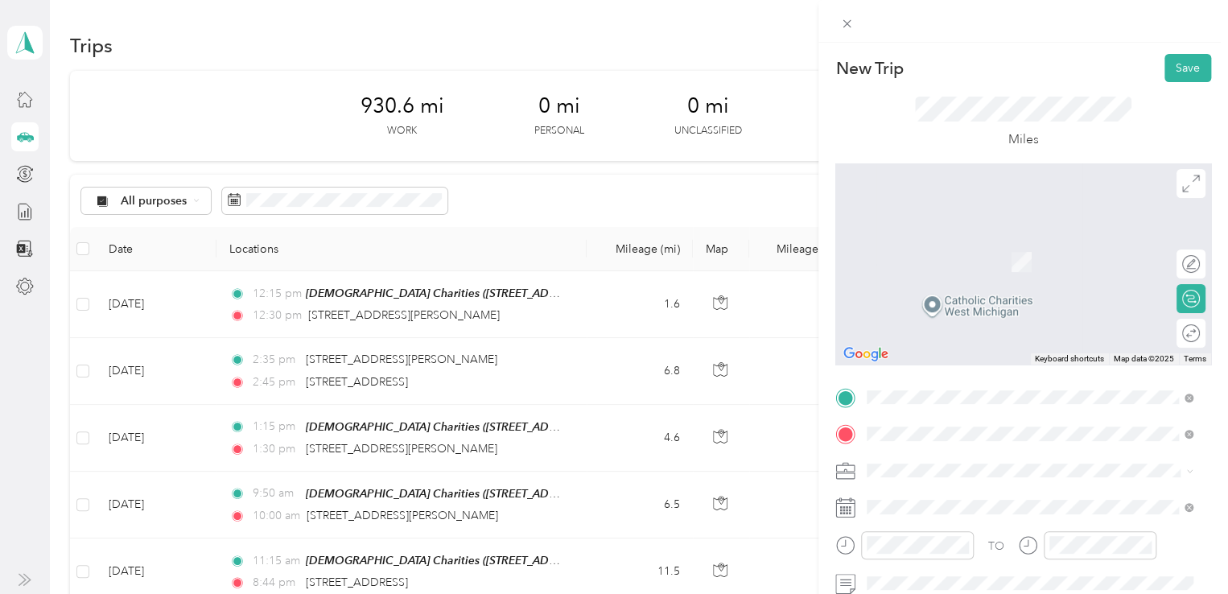
click at [998, 245] on span "[STREET_ADDRESS][PERSON_NAME][US_STATE]" at bounding box center [1022, 238] width 250 height 14
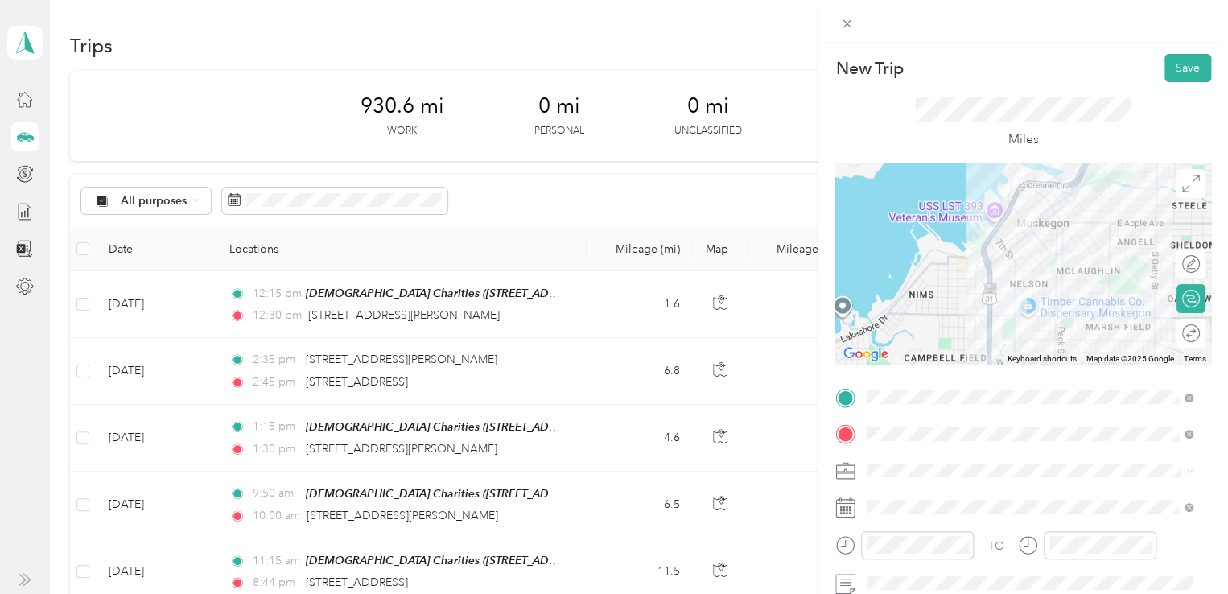
click at [595, 437] on div "New Trip Save This trip cannot be edited because it is either under review, app…" at bounding box center [614, 297] width 1228 height 594
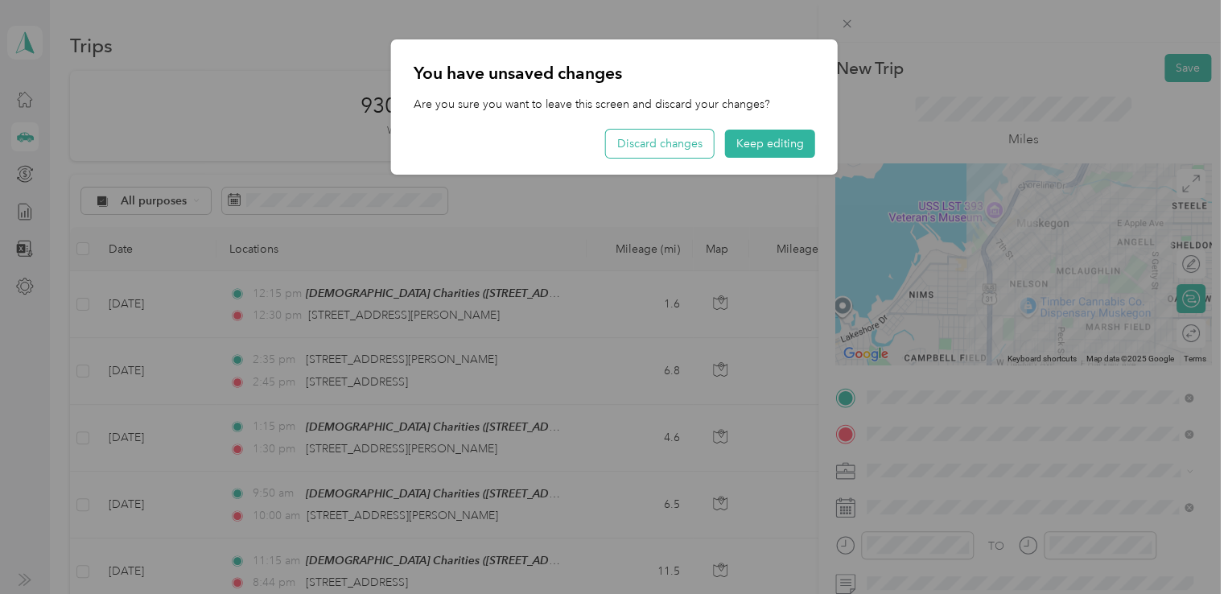
click at [664, 142] on button "Discard changes" at bounding box center [660, 144] width 108 height 28
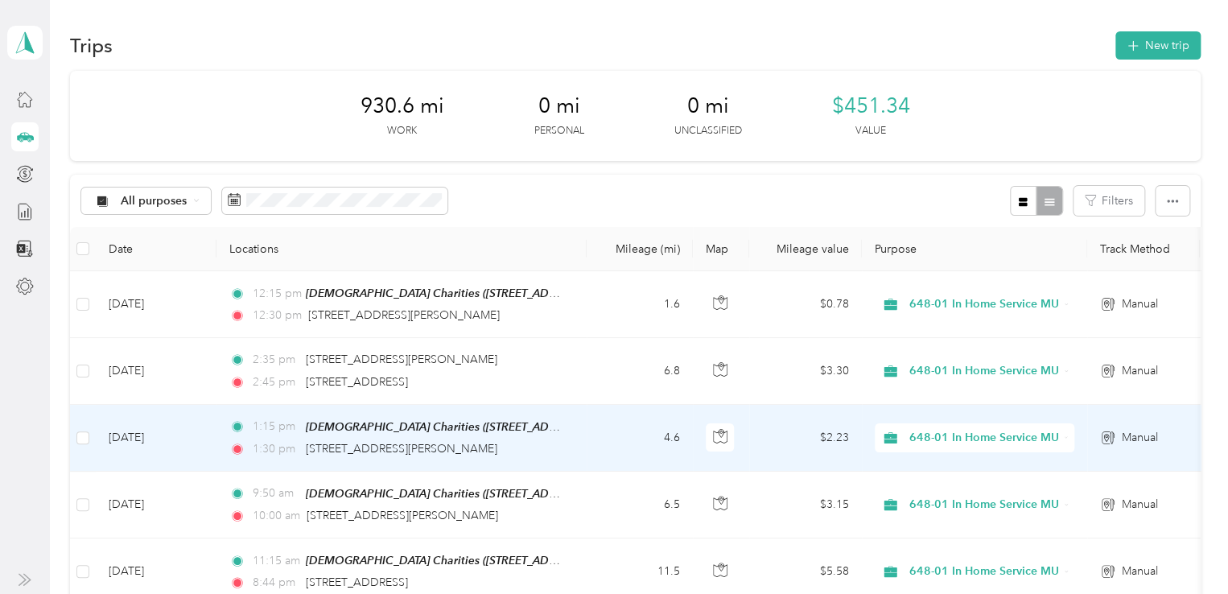
click at [512, 435] on div "1:15 pm [DEMOGRAPHIC_DATA] Charities ([STREET_ADDRESS][US_STATE]) 1:30 pm [STRE…" at bounding box center [398, 438] width 338 height 40
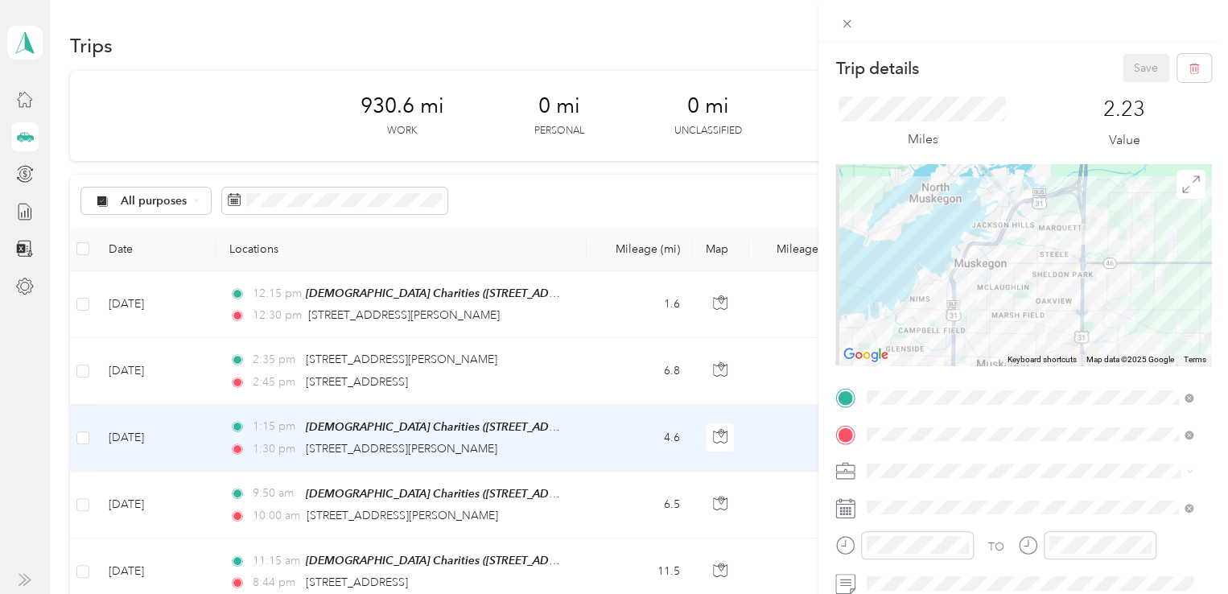
scroll to position [212, 0]
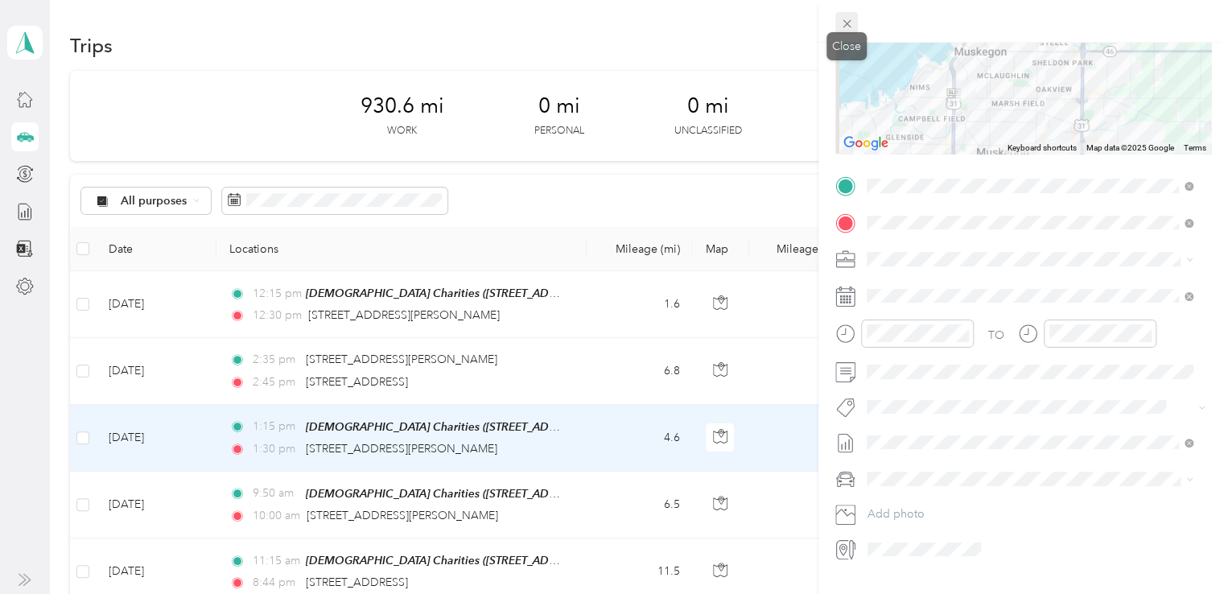
click at [851, 22] on icon at bounding box center [847, 24] width 14 height 14
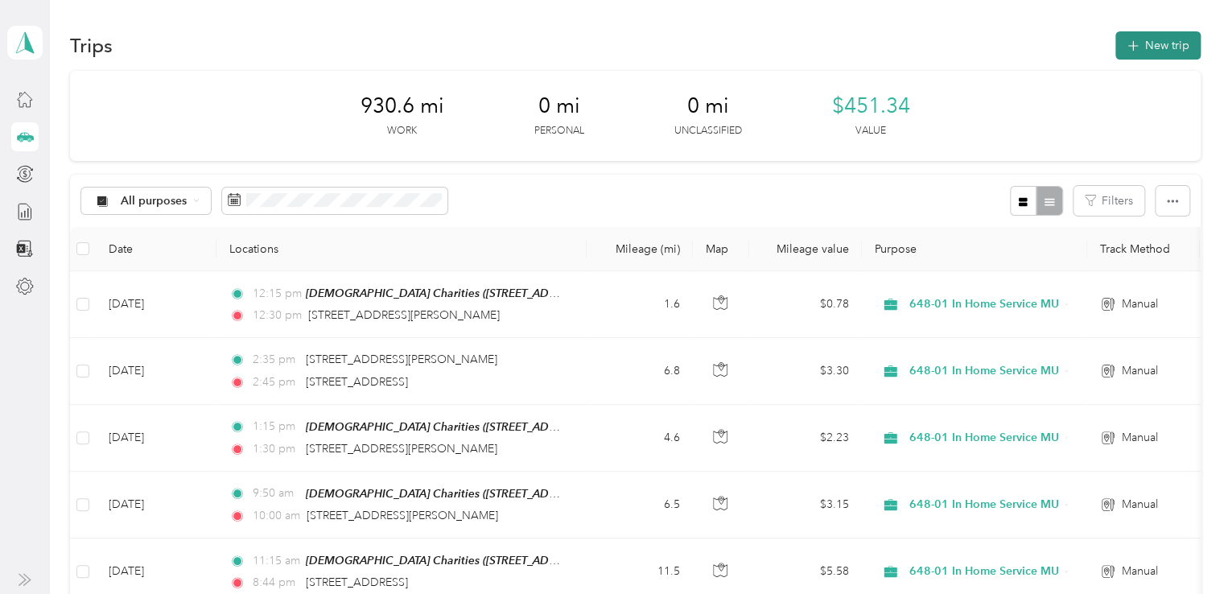
click at [1138, 43] on button "New trip" at bounding box center [1157, 45] width 85 height 28
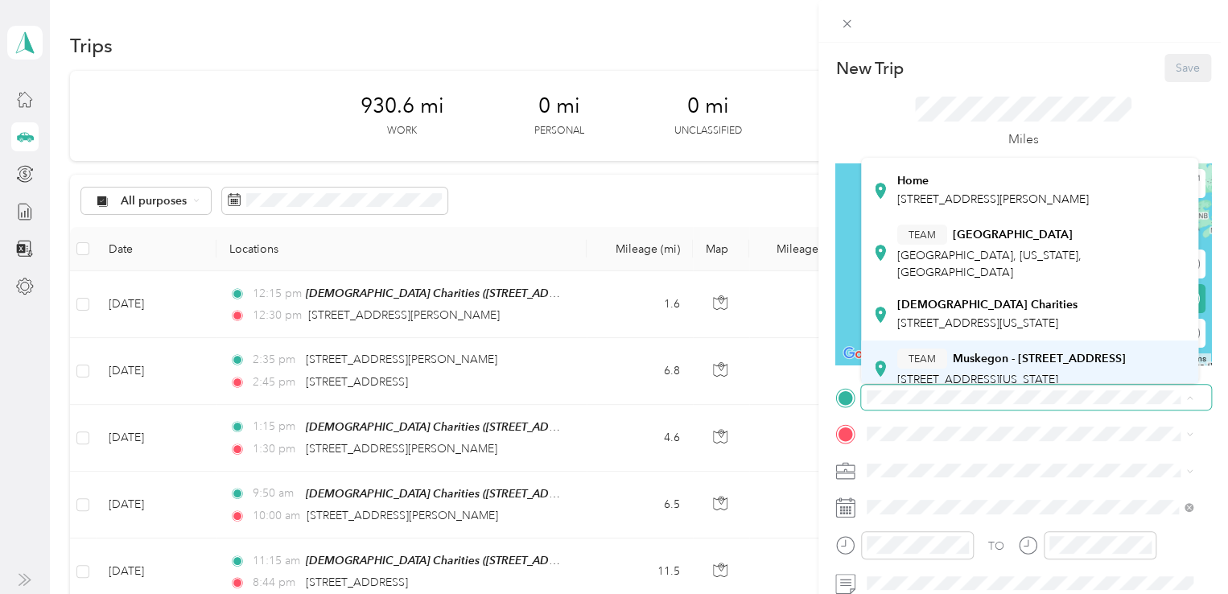
scroll to position [161, 0]
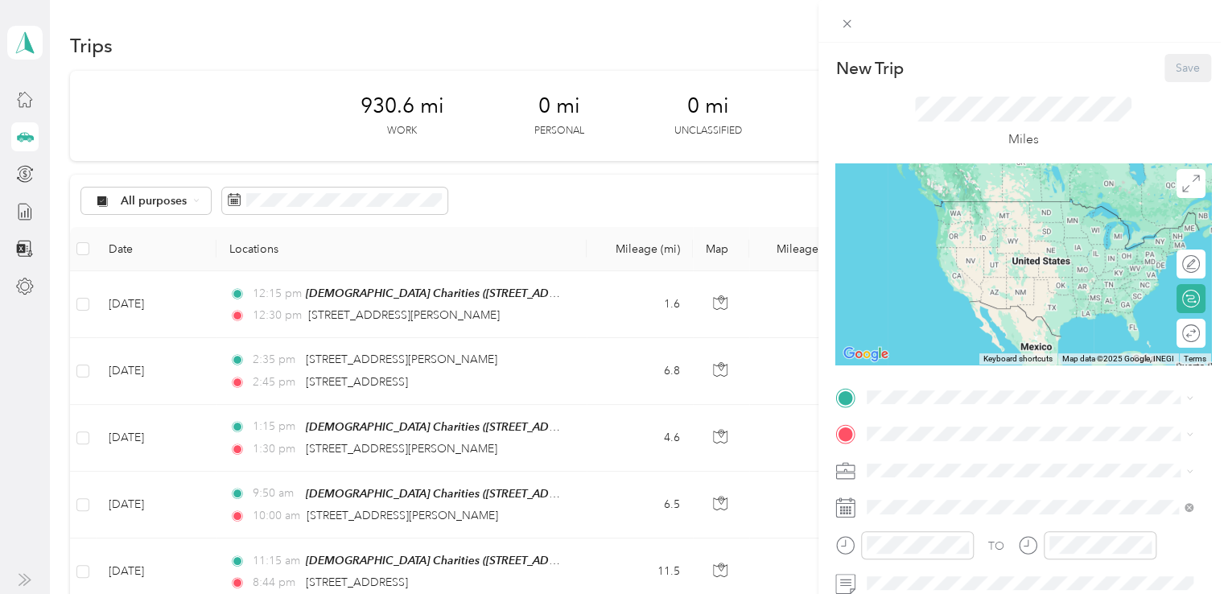
click at [1001, 300] on span "[STREET_ADDRESS][US_STATE]" at bounding box center [977, 293] width 161 height 14
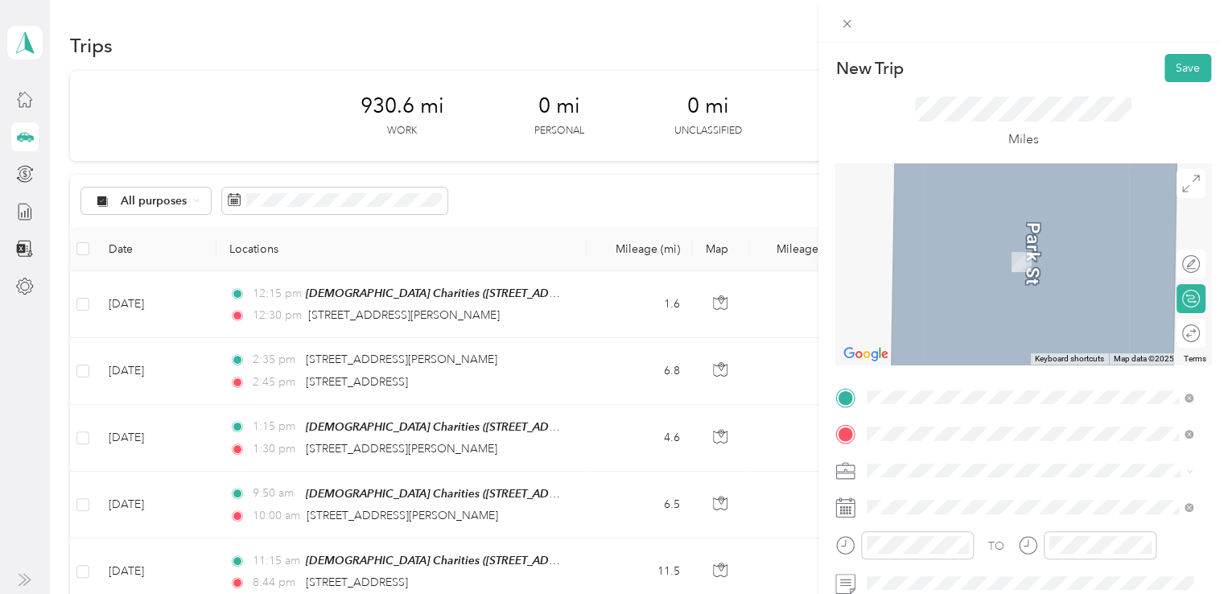
click at [974, 245] on span "[STREET_ADDRESS][PERSON_NAME][US_STATE]" at bounding box center [1022, 238] width 250 height 14
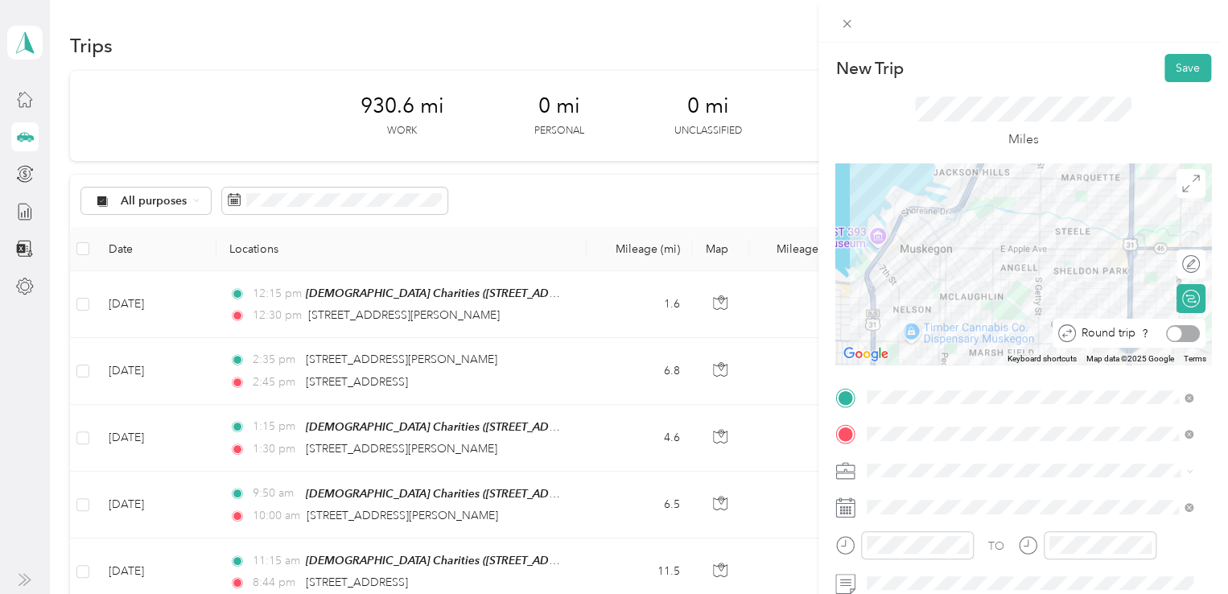
click at [1167, 336] on div at bounding box center [1174, 333] width 14 height 14
click at [850, 23] on icon at bounding box center [847, 24] width 14 height 14
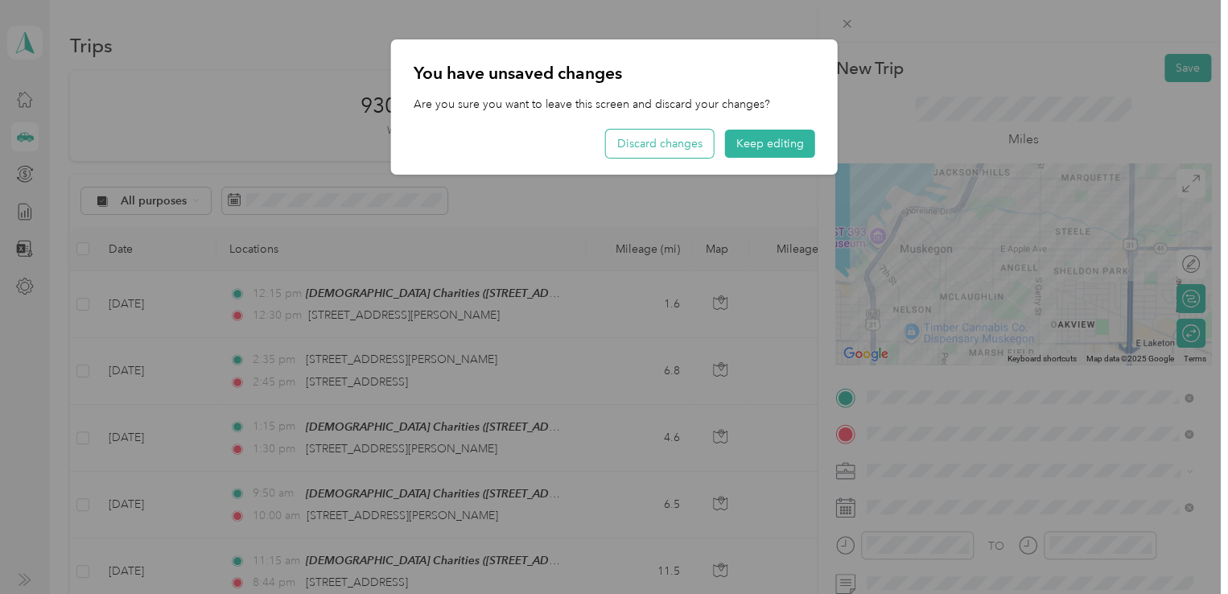
click at [649, 144] on button "Discard changes" at bounding box center [660, 144] width 108 height 28
